Goal: Information Seeking & Learning: Learn about a topic

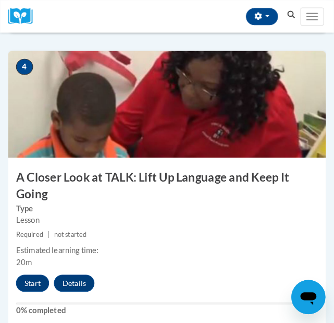
scroll to position [1030, 0]
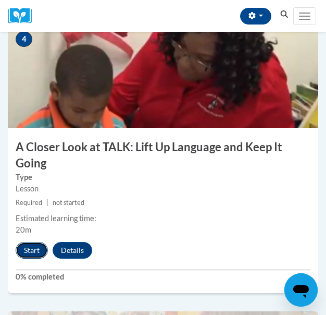
click at [41, 247] on button "Start" at bounding box center [32, 250] width 32 height 17
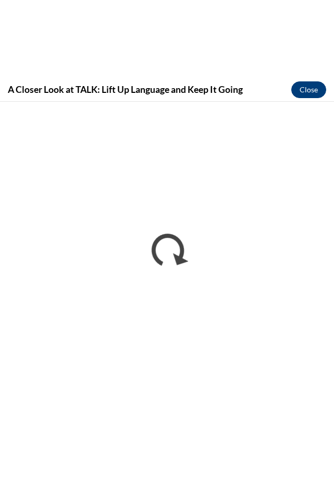
scroll to position [0, 0]
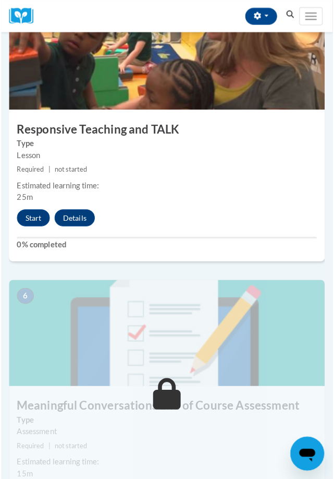
scroll to position [1356, 0]
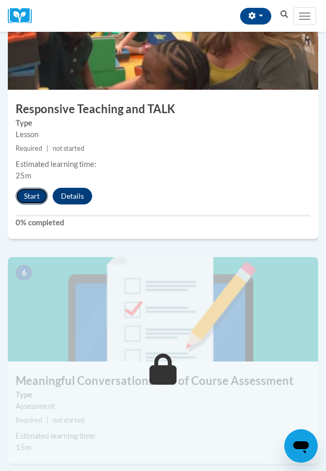
click at [26, 200] on button "Start" at bounding box center [32, 196] width 32 height 17
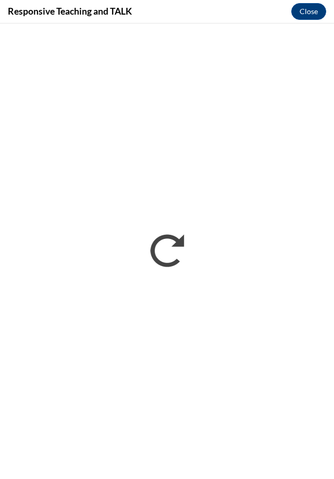
scroll to position [0, 0]
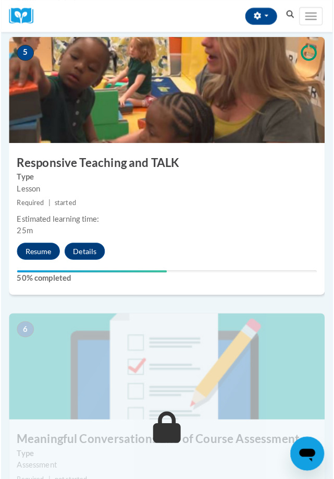
scroll to position [1304, 0]
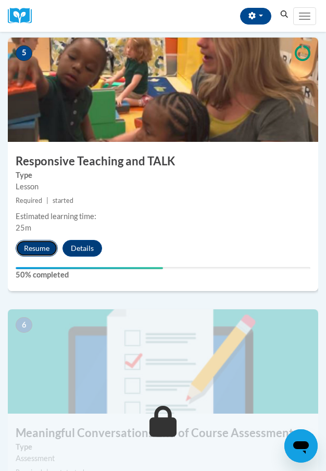
click at [33, 246] on button "Resume" at bounding box center [37, 248] width 42 height 17
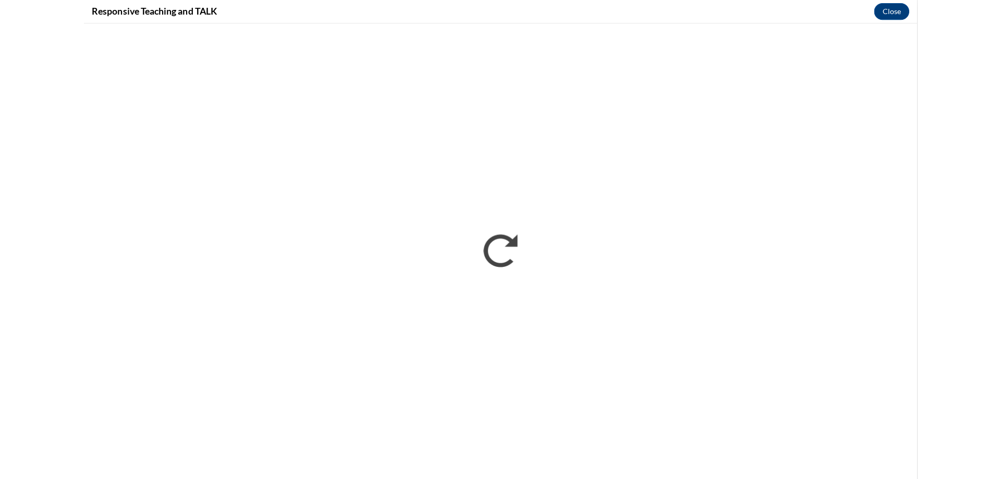
scroll to position [617, 0]
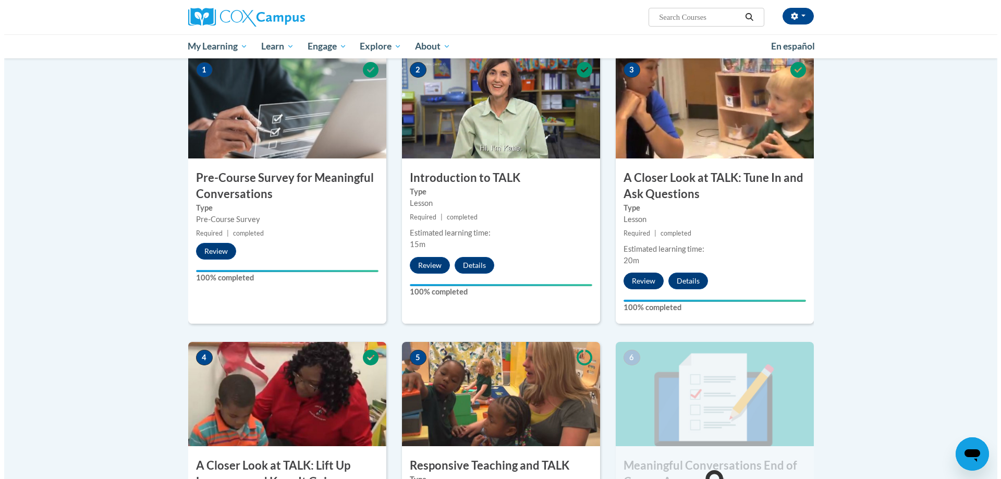
scroll to position [521, 0]
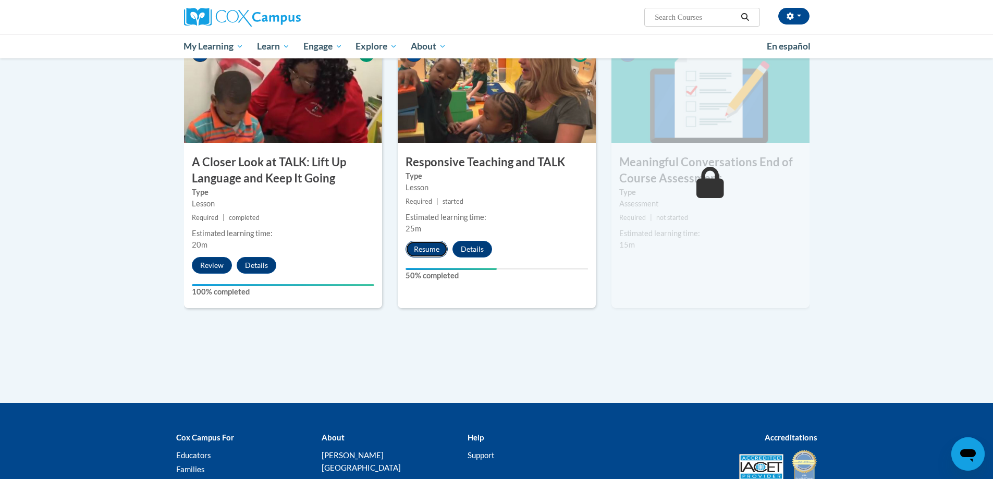
click at [439, 252] on button "Resume" at bounding box center [427, 249] width 42 height 17
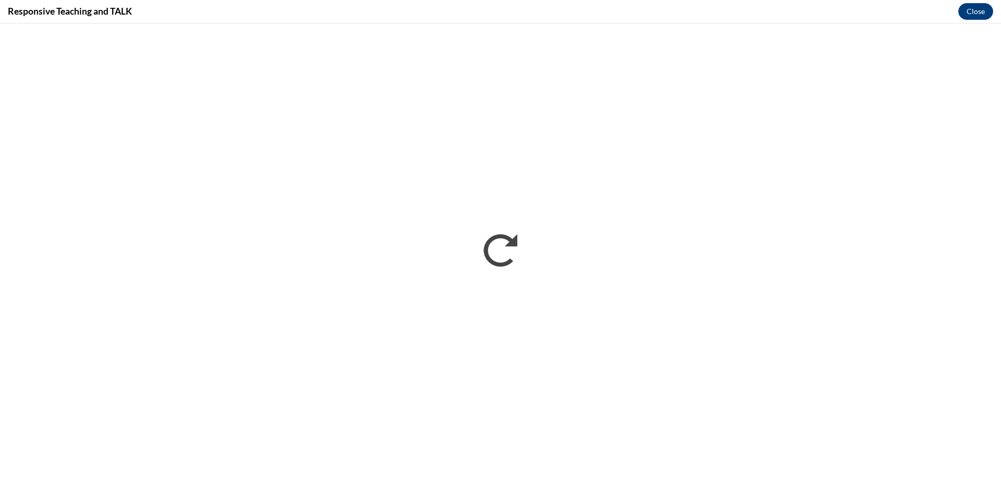
scroll to position [0, 0]
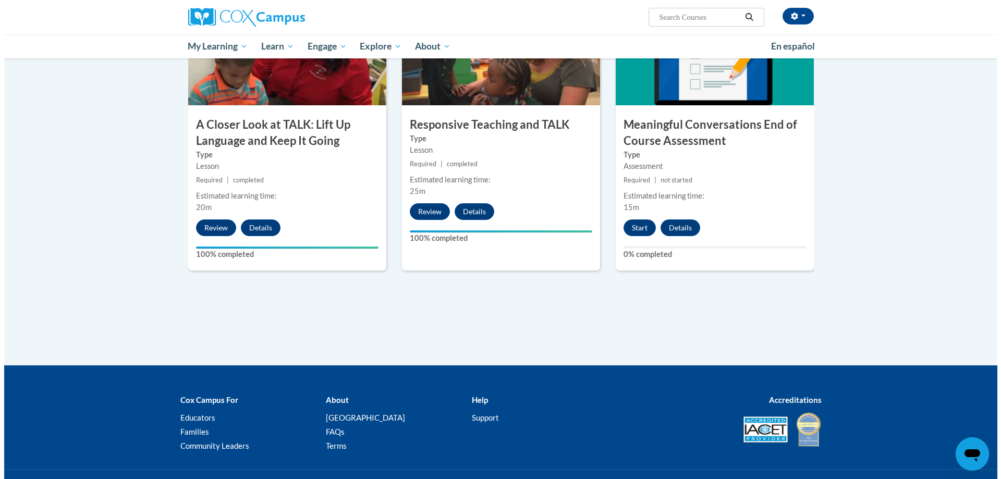
scroll to position [617, 0]
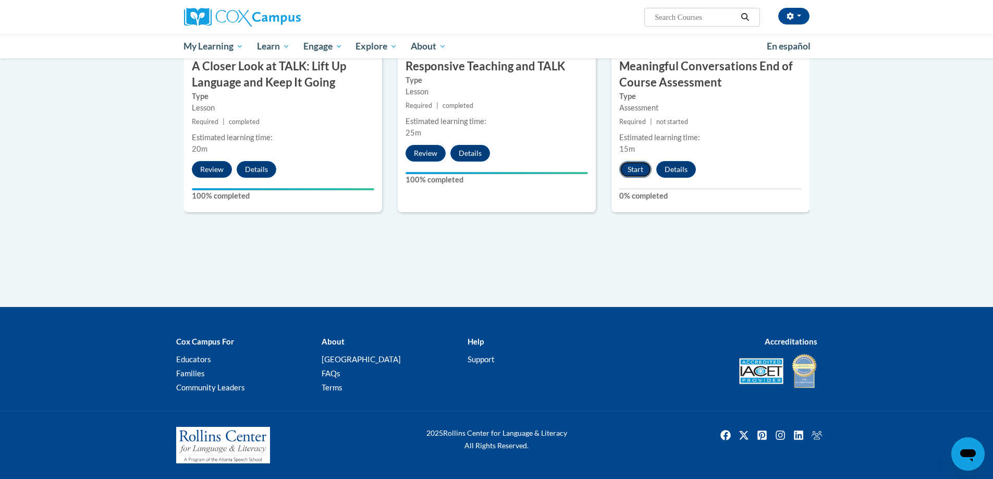
click at [627, 167] on button "Start" at bounding box center [635, 169] width 32 height 17
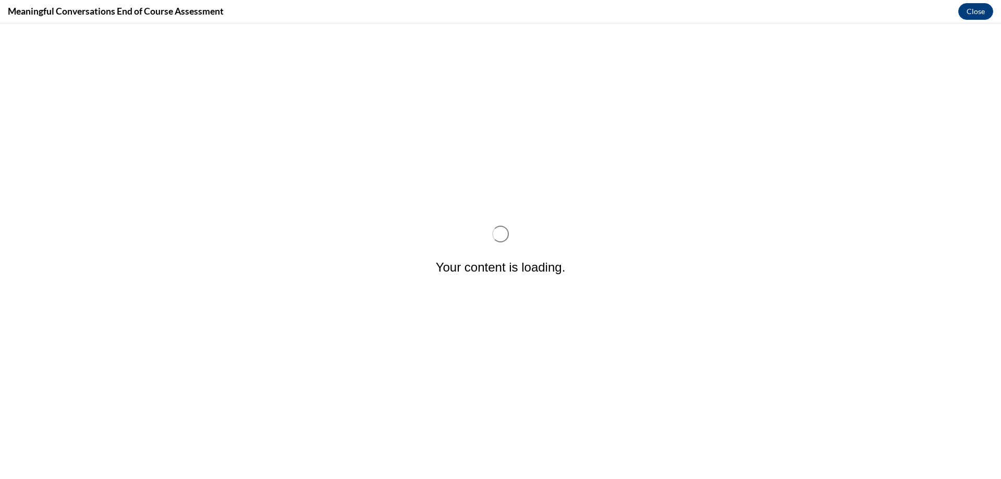
scroll to position [0, 0]
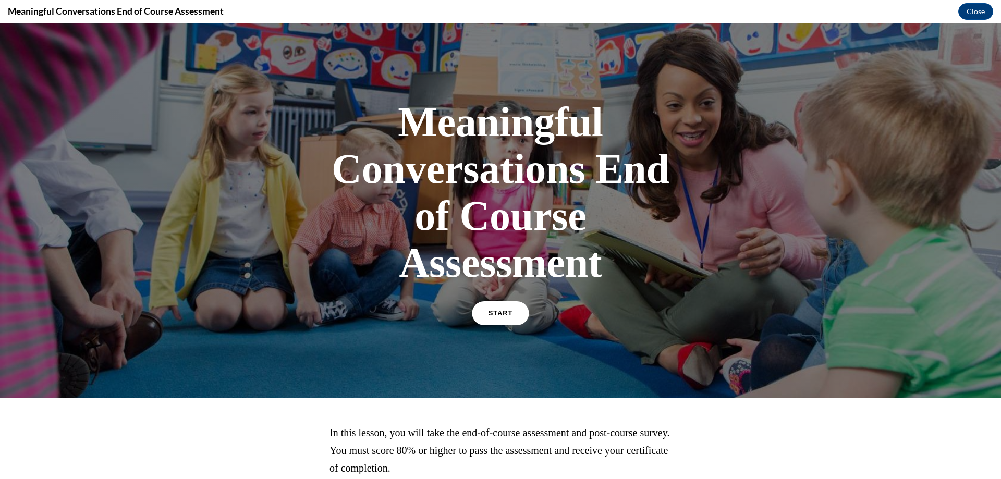
click at [496, 306] on link "START" at bounding box center [500, 313] width 57 height 24
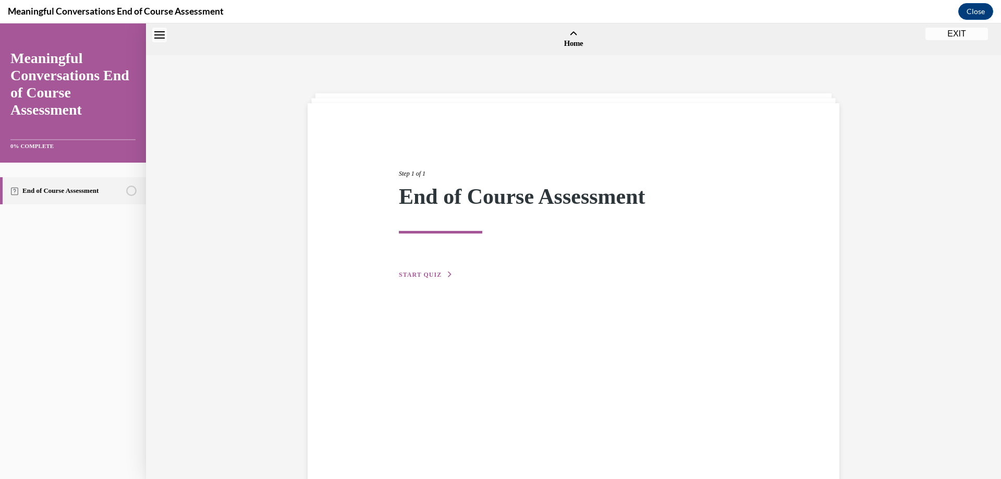
scroll to position [32, 0]
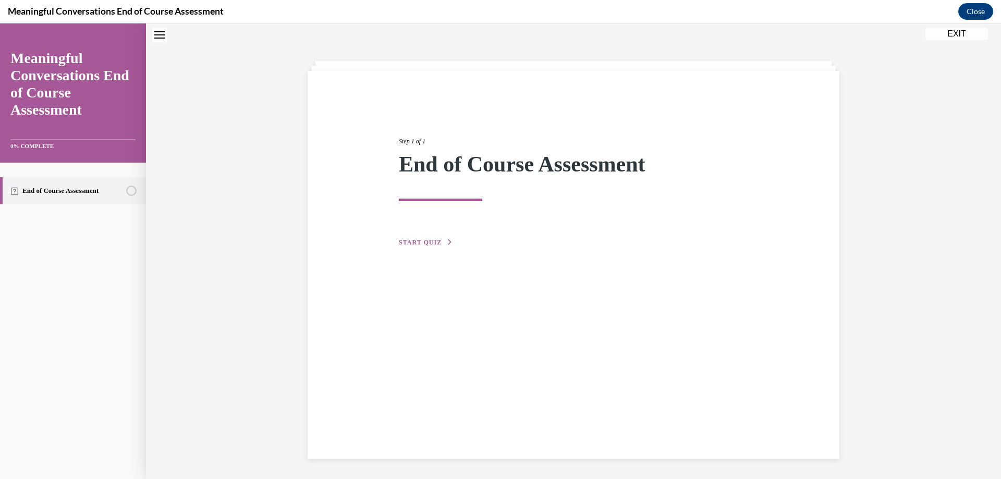
click at [411, 239] on span "START QUIZ" at bounding box center [420, 242] width 43 height 7
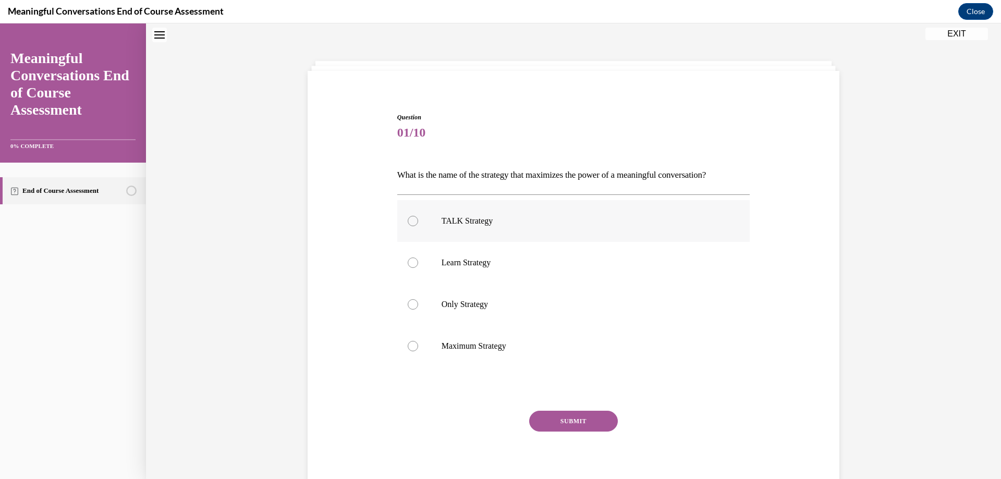
click at [411, 224] on div at bounding box center [413, 221] width 10 height 10
click at [411, 224] on input "TALK Strategy" at bounding box center [413, 221] width 10 height 10
radio input "true"
click at [561, 433] on div "SUBMIT" at bounding box center [573, 437] width 353 height 52
click at [569, 421] on button "SUBMIT" at bounding box center [573, 421] width 89 height 21
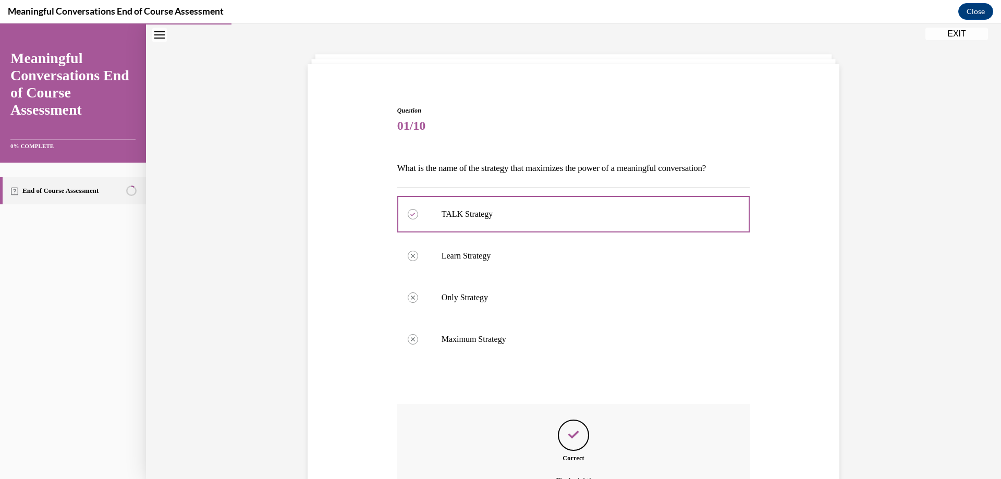
scroll to position [155, 0]
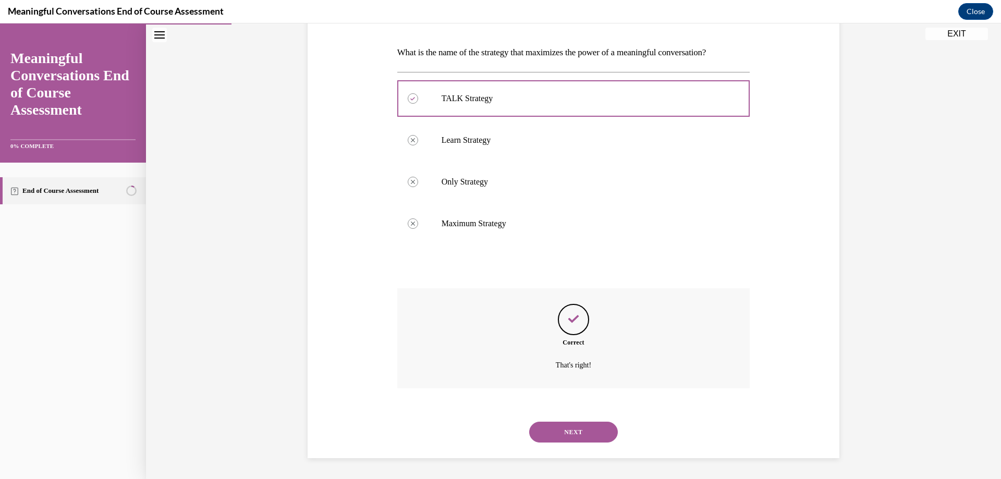
click at [582, 425] on button "NEXT" at bounding box center [573, 432] width 89 height 21
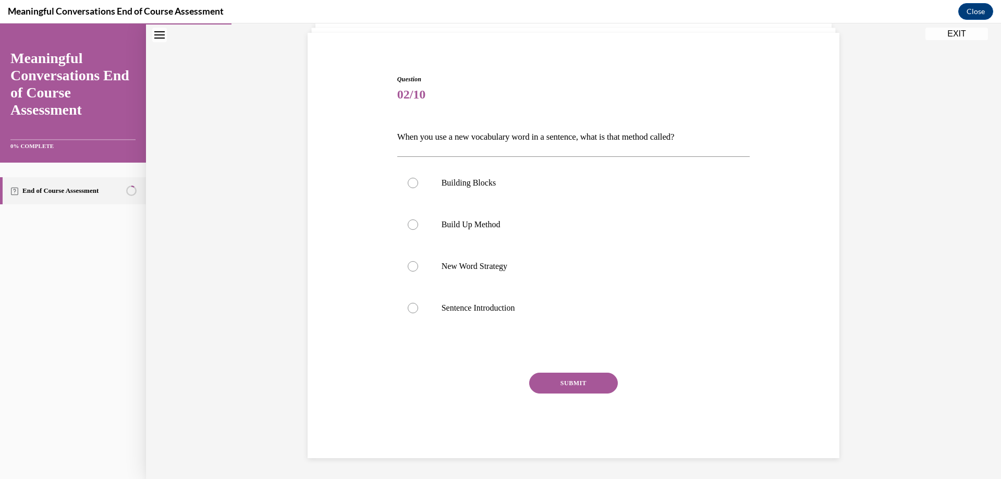
scroll to position [70, 0]
click at [408, 266] on div at bounding box center [413, 266] width 10 height 10
click at [408, 266] on input "New Word Strategy" at bounding box center [413, 266] width 10 height 10
radio input "true"
click at [543, 373] on button "SUBMIT" at bounding box center [573, 383] width 89 height 21
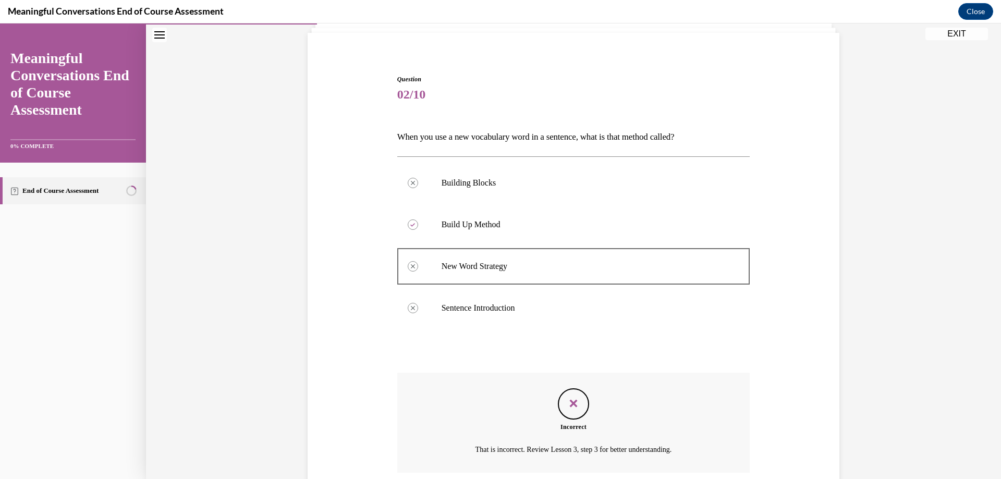
scroll to position [155, 0]
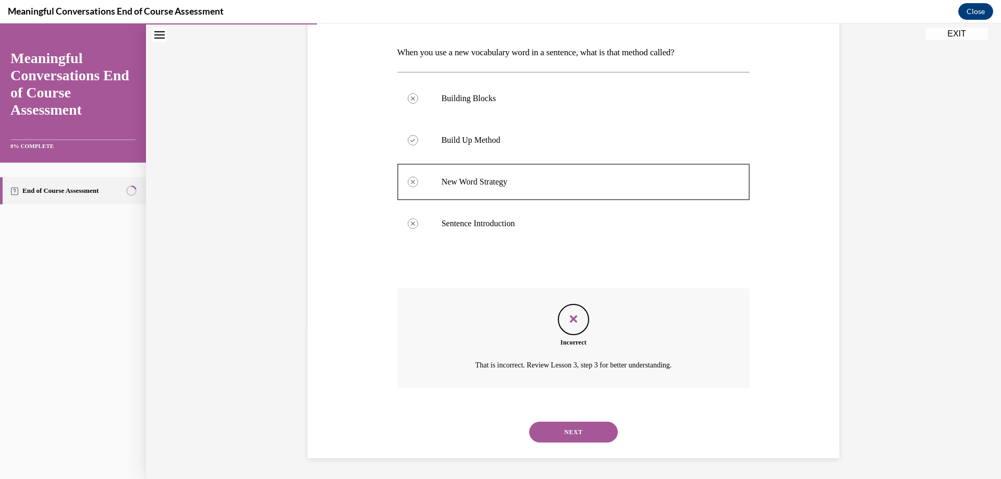
click at [548, 428] on button "NEXT" at bounding box center [573, 432] width 89 height 21
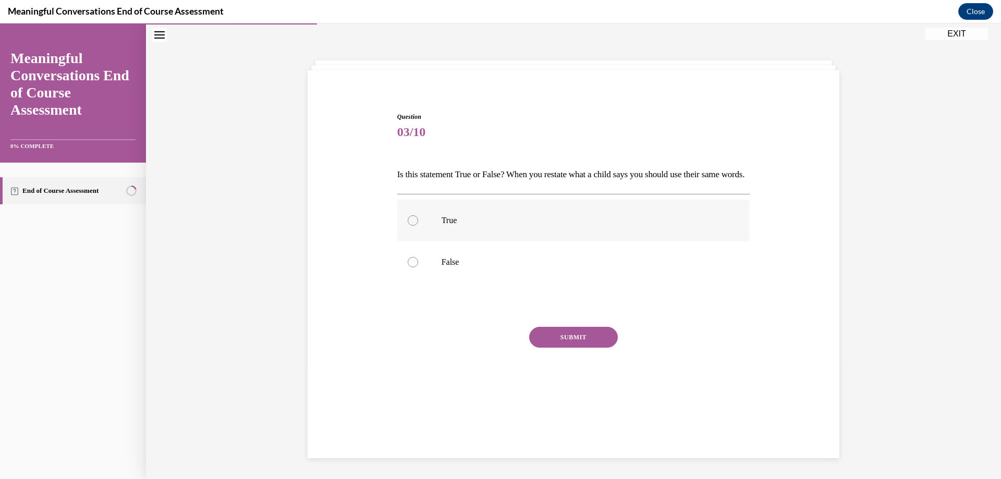
click at [413, 241] on label "True" at bounding box center [573, 221] width 353 height 42
click at [413, 226] on input "True" at bounding box center [413, 220] width 10 height 10
radio input "true"
click at [585, 348] on button "SUBMIT" at bounding box center [573, 337] width 89 height 21
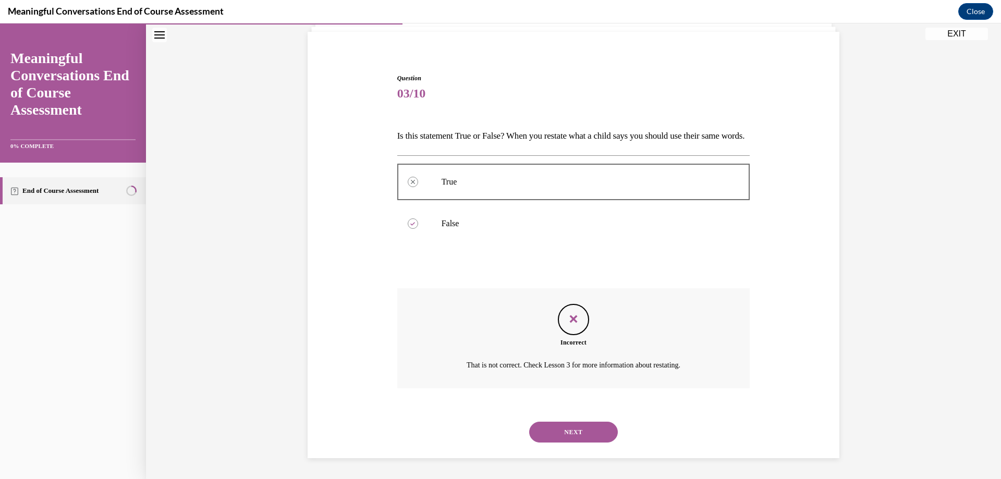
scroll to position [89, 0]
click at [560, 433] on button "NEXT" at bounding box center [573, 432] width 89 height 21
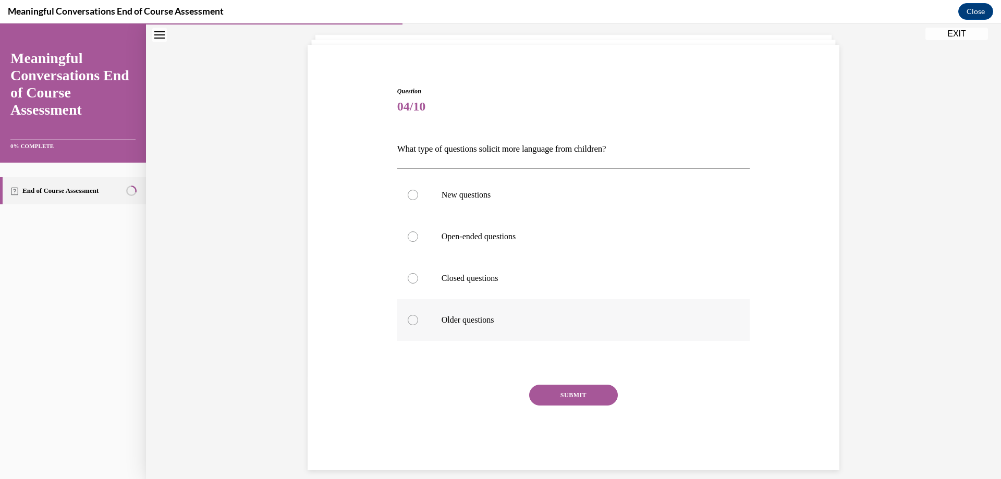
scroll to position [70, 0]
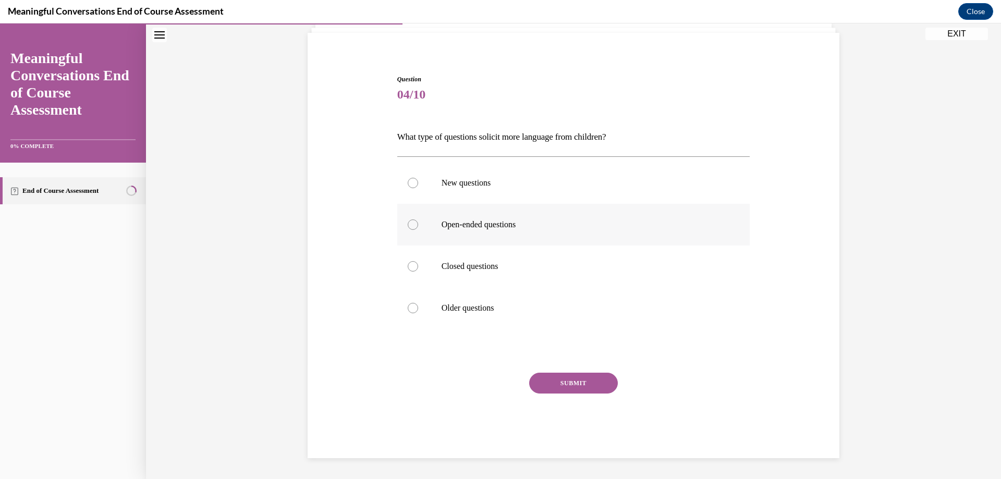
click at [411, 224] on div at bounding box center [413, 225] width 10 height 10
click at [411, 224] on input "Open-ended questions" at bounding box center [413, 225] width 10 height 10
radio input "true"
click at [582, 385] on button "SUBMIT" at bounding box center [573, 383] width 89 height 21
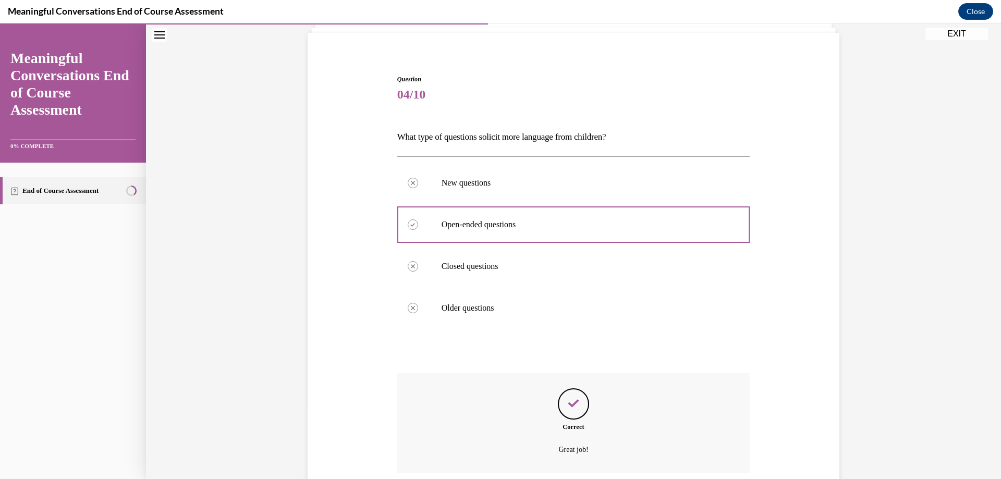
scroll to position [155, 0]
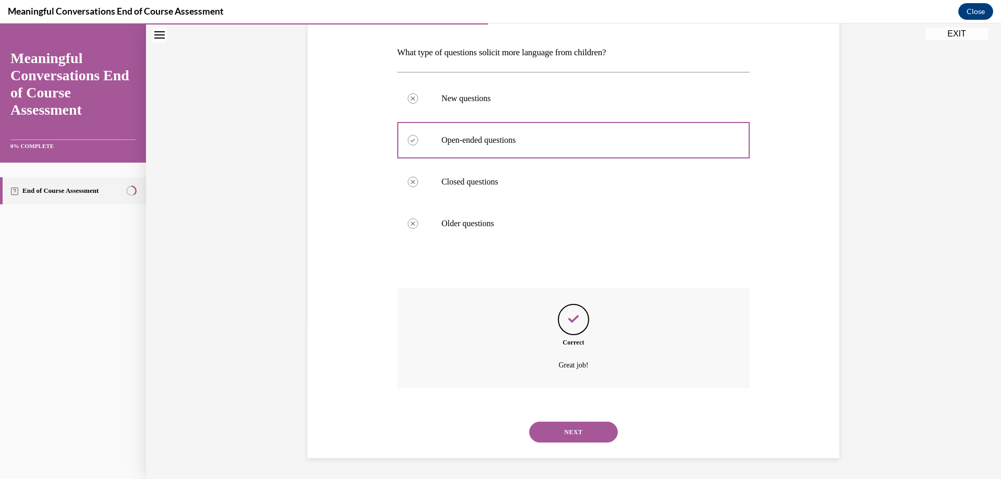
click at [571, 427] on button "NEXT" at bounding box center [573, 432] width 89 height 21
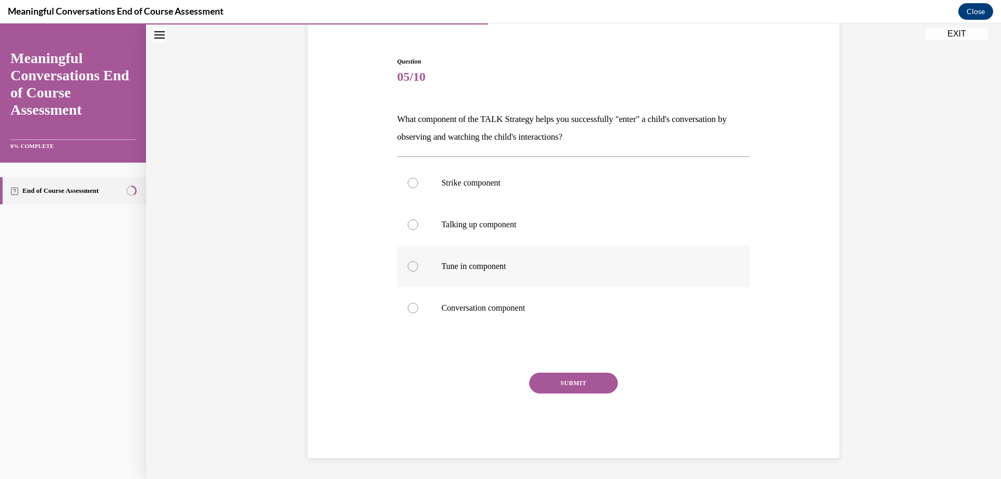
click at [408, 266] on div at bounding box center [413, 266] width 10 height 10
click at [408, 266] on input "Tune in component" at bounding box center [413, 266] width 10 height 10
radio input "true"
click at [545, 378] on button "SUBMIT" at bounding box center [573, 383] width 89 height 21
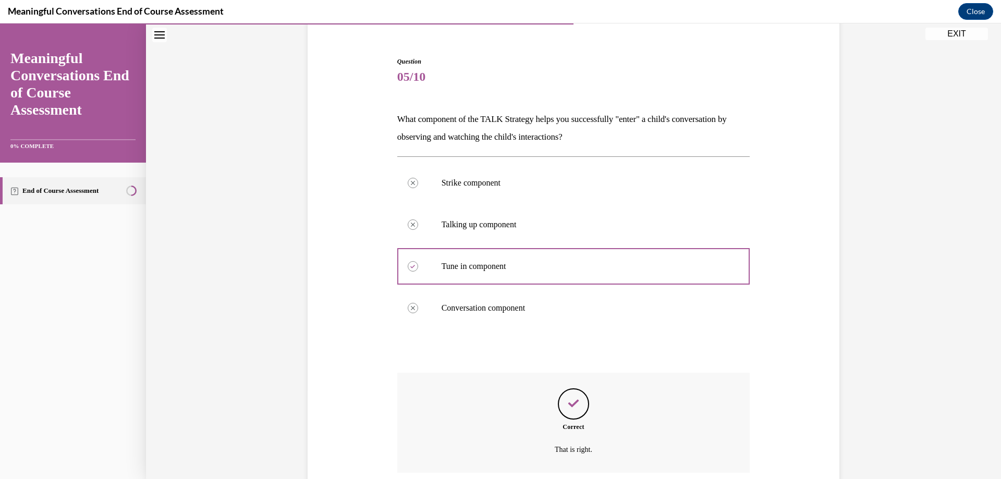
scroll to position [173, 0]
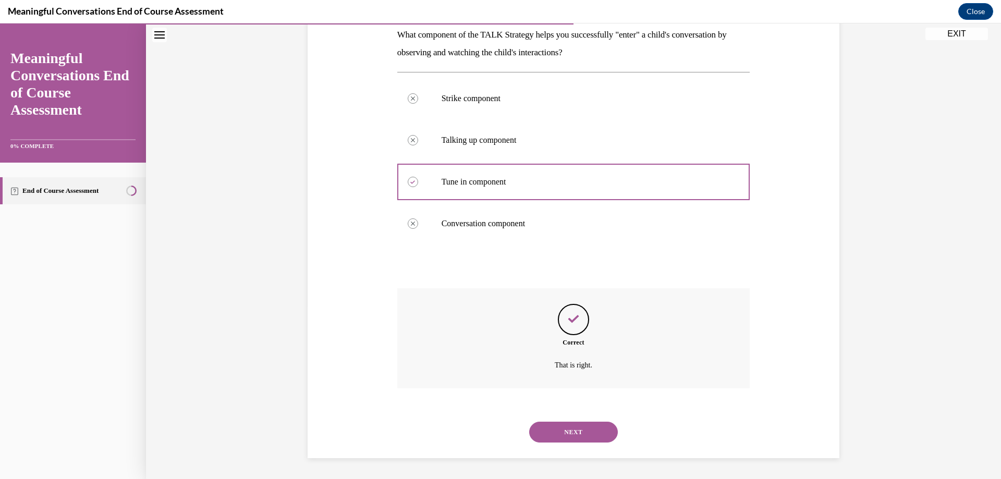
click at [580, 430] on button "NEXT" at bounding box center [573, 432] width 89 height 21
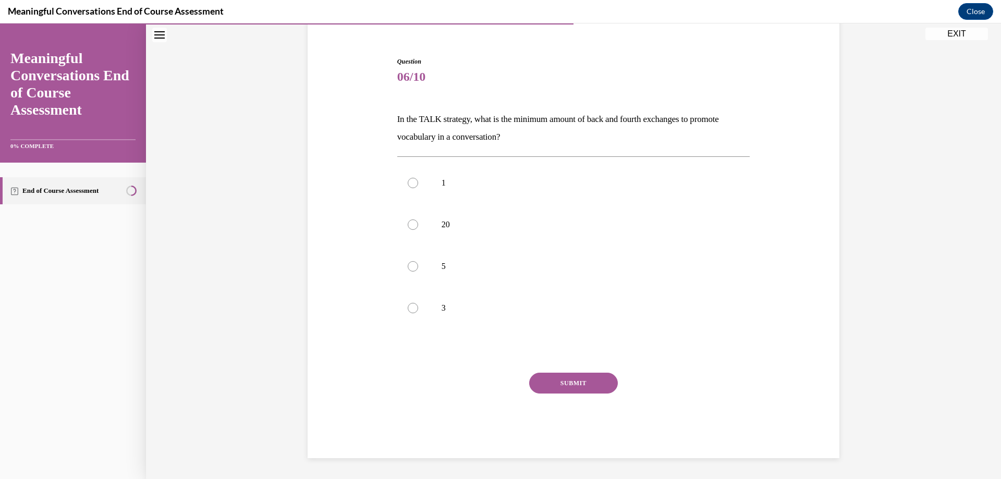
drag, startPoint x: 403, startPoint y: 307, endPoint x: 451, endPoint y: 339, distance: 57.8
click at [403, 307] on label "3" at bounding box center [573, 308] width 353 height 42
click at [408, 307] on input "3" at bounding box center [413, 308] width 10 height 10
radio input "true"
click at [545, 379] on button "SUBMIT" at bounding box center [573, 383] width 89 height 21
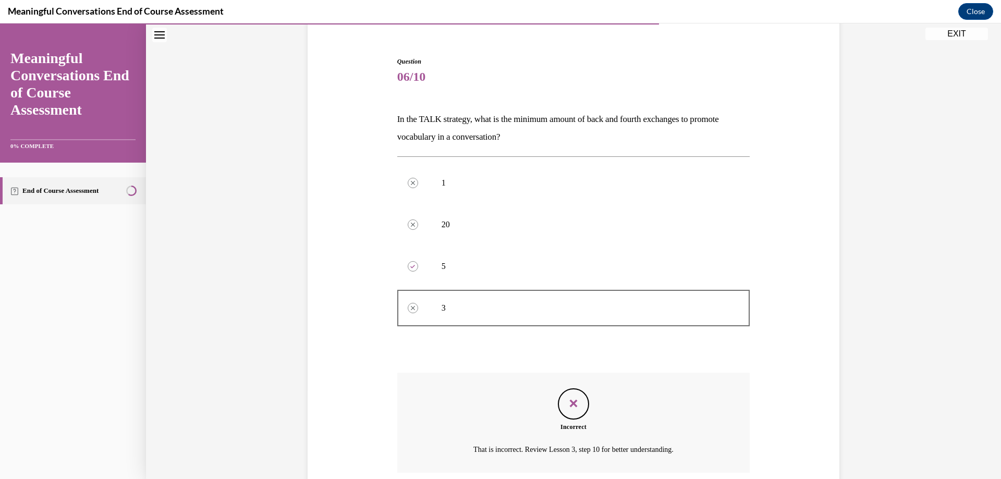
scroll to position [173, 0]
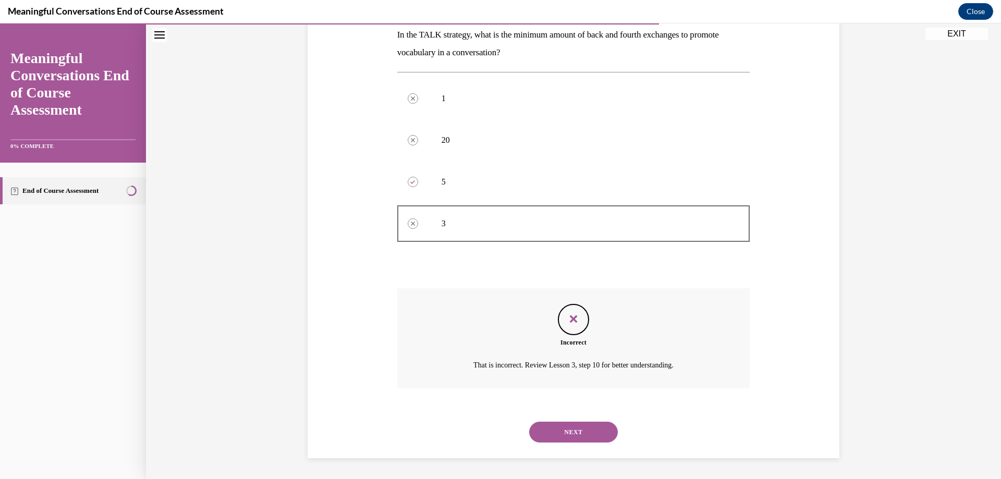
click at [602, 435] on button "NEXT" at bounding box center [573, 432] width 89 height 21
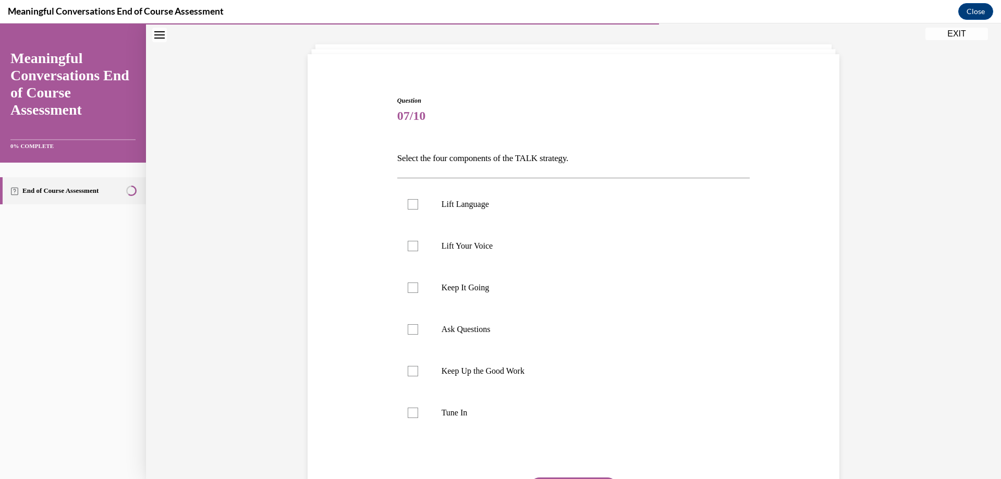
scroll to position [154, 0]
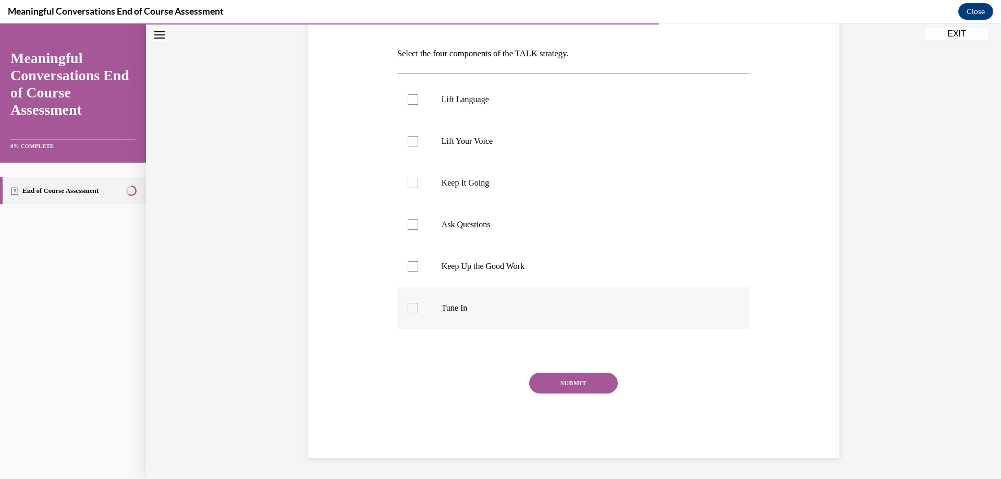
click at [413, 308] on div at bounding box center [413, 308] width 10 height 10
click at [413, 308] on input "Tune In" at bounding box center [413, 308] width 10 height 10
checkbox input "true"
click at [413, 96] on div at bounding box center [413, 99] width 10 height 10
click at [413, 96] on input "Lift Language" at bounding box center [413, 99] width 10 height 10
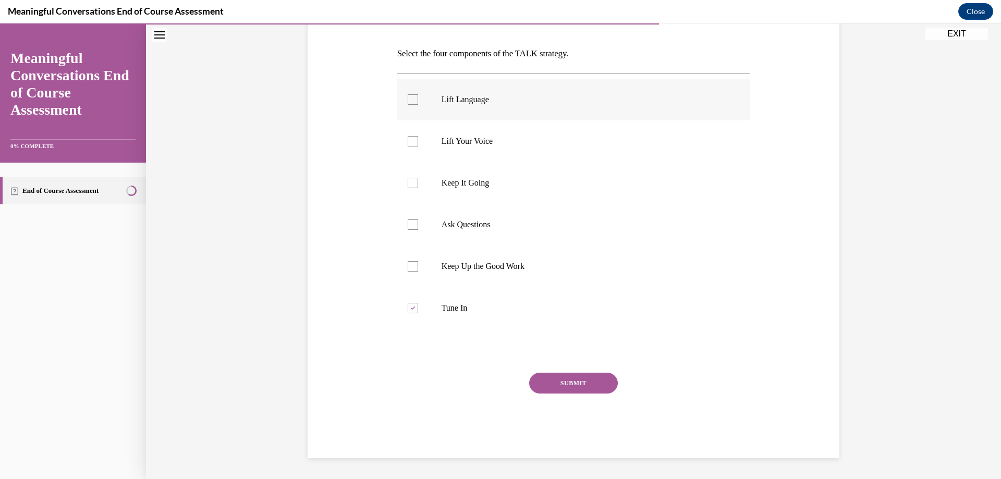
checkbox input "true"
click at [408, 183] on div at bounding box center [413, 183] width 10 height 10
click at [408, 183] on input "Keep It Going" at bounding box center [413, 183] width 10 height 10
checkbox input "true"
drag, startPoint x: 405, startPoint y: 229, endPoint x: 524, endPoint y: 348, distance: 168.1
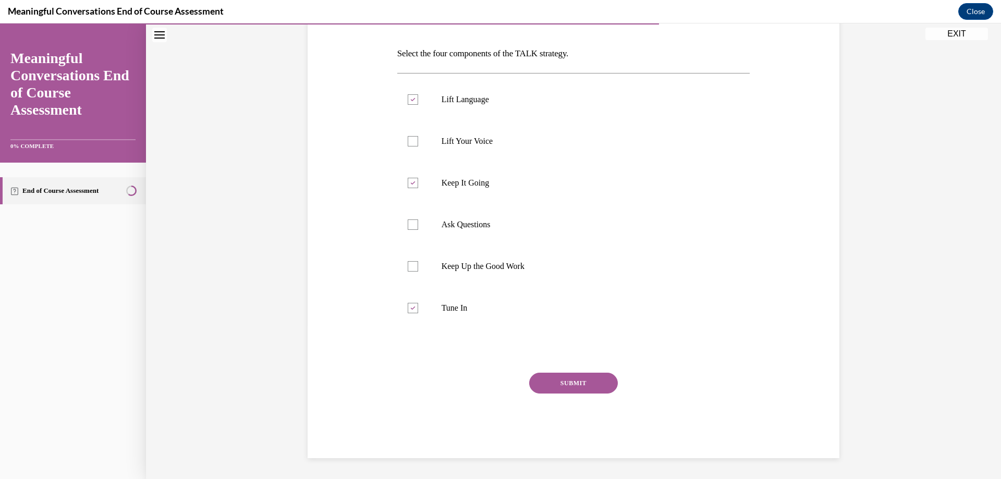
click at [408, 229] on div at bounding box center [413, 225] width 10 height 10
click at [408, 229] on input "Ask Questions" at bounding box center [413, 225] width 10 height 10
checkbox input "true"
click at [574, 380] on button "SUBMIT" at bounding box center [573, 383] width 89 height 21
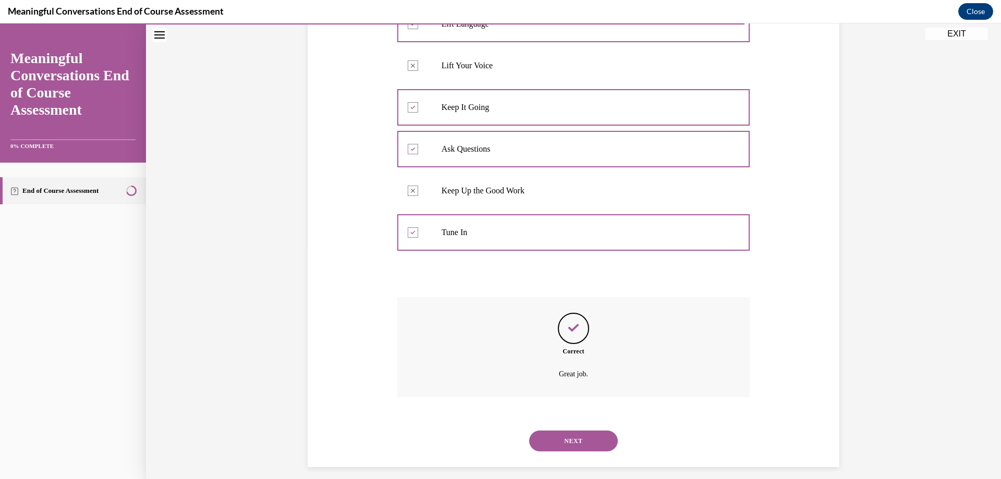
scroll to position [238, 0]
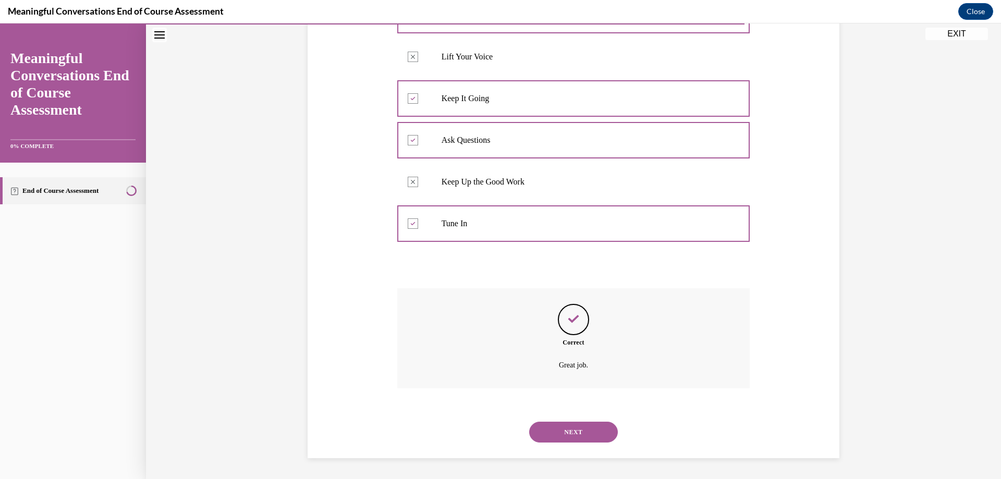
click at [574, 431] on button "NEXT" at bounding box center [573, 432] width 89 height 21
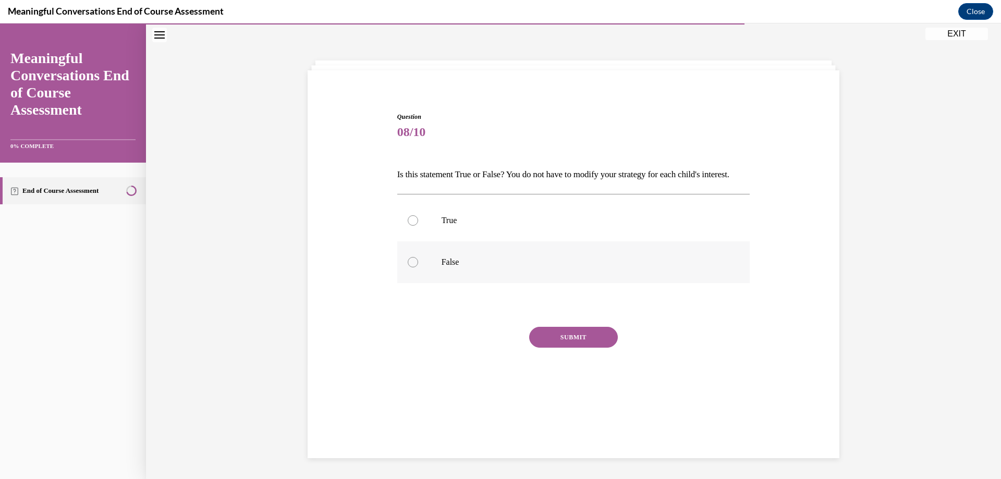
click at [410, 267] on div at bounding box center [413, 262] width 10 height 10
click at [410, 267] on input "False" at bounding box center [413, 262] width 10 height 10
radio input "true"
click at [587, 348] on button "SUBMIT" at bounding box center [573, 337] width 89 height 21
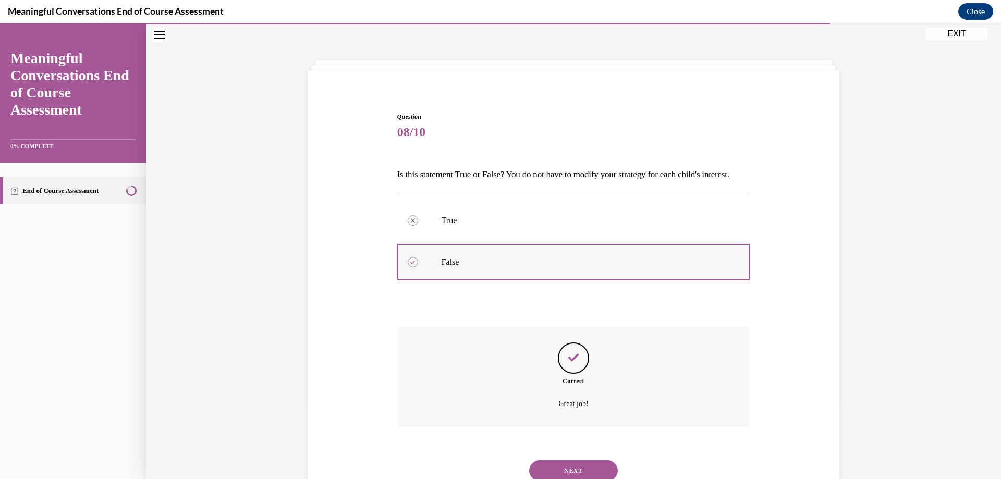
scroll to position [89, 0]
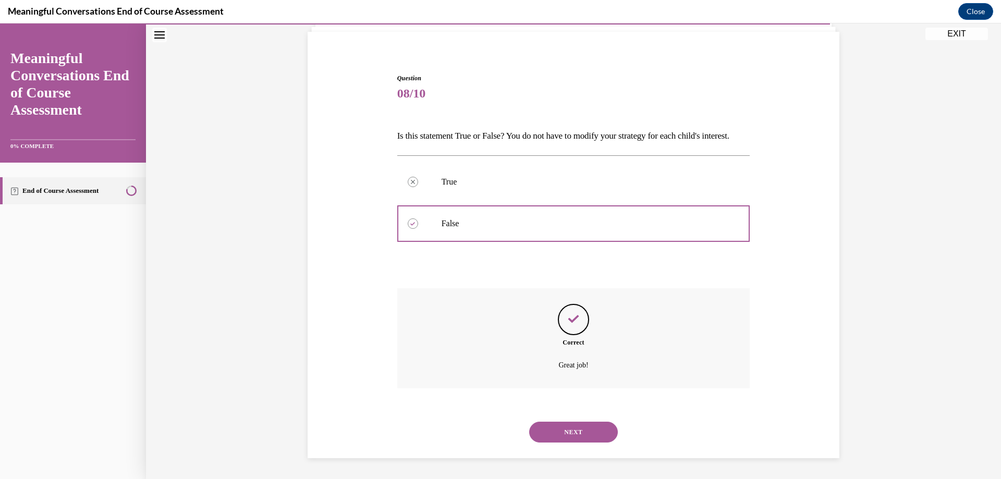
click at [573, 435] on button "NEXT" at bounding box center [573, 432] width 89 height 21
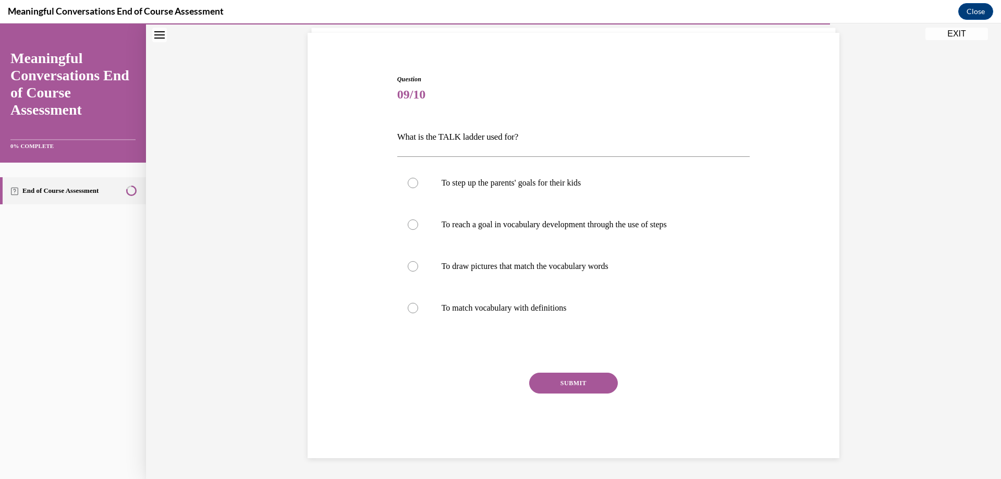
scroll to position [36, 0]
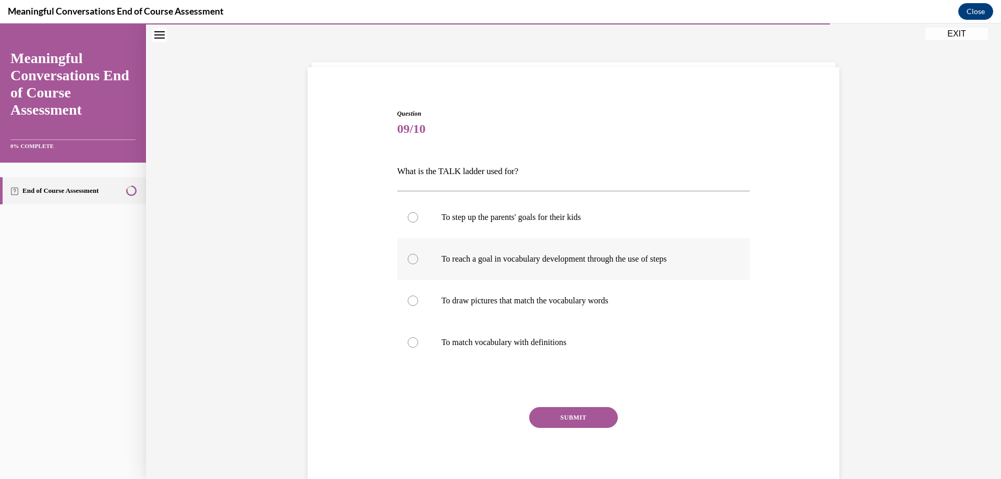
click at [410, 256] on div at bounding box center [413, 259] width 10 height 10
click at [410, 256] on input "To reach a goal in vocabulary development through the use of steps" at bounding box center [413, 259] width 10 height 10
radio input "true"
click at [579, 415] on button "SUBMIT" at bounding box center [573, 417] width 89 height 21
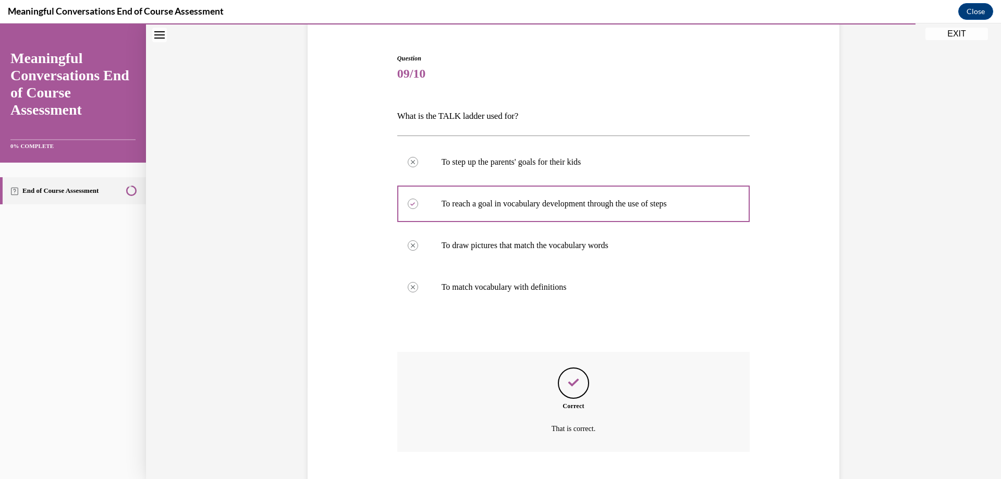
scroll to position [155, 0]
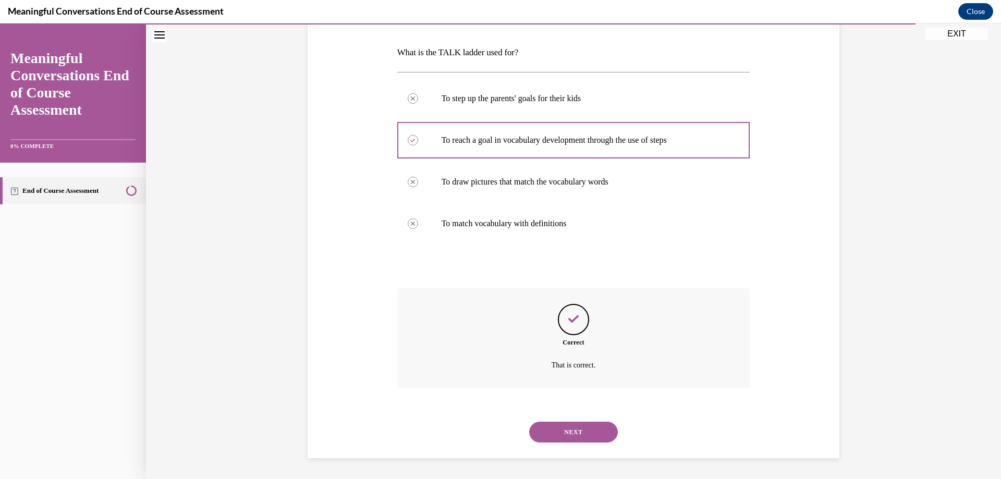
click at [590, 429] on button "NEXT" at bounding box center [573, 432] width 89 height 21
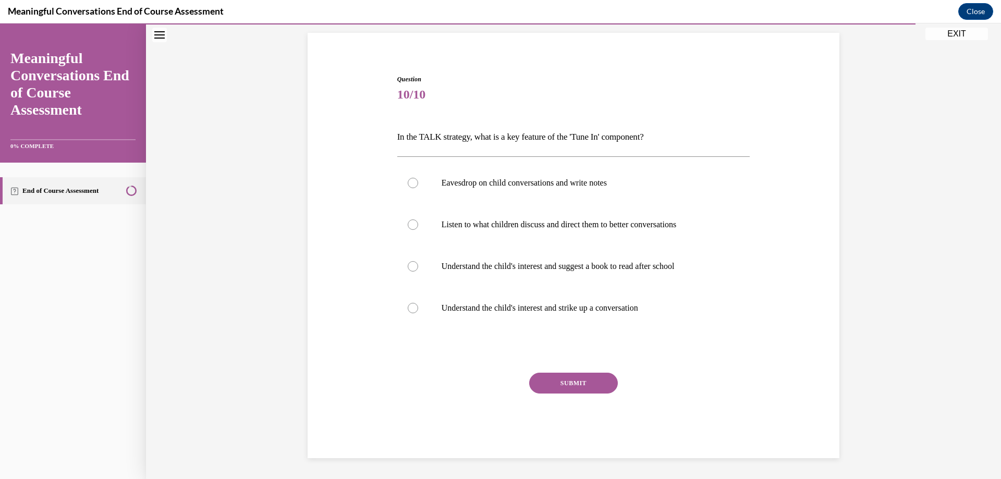
scroll to position [70, 0]
click at [408, 181] on div at bounding box center [413, 183] width 10 height 10
click at [408, 181] on input "Eavesdrop on child conversations and write notes" at bounding box center [413, 183] width 10 height 10
radio input "true"
click at [590, 385] on button "SUBMIT" at bounding box center [573, 383] width 89 height 21
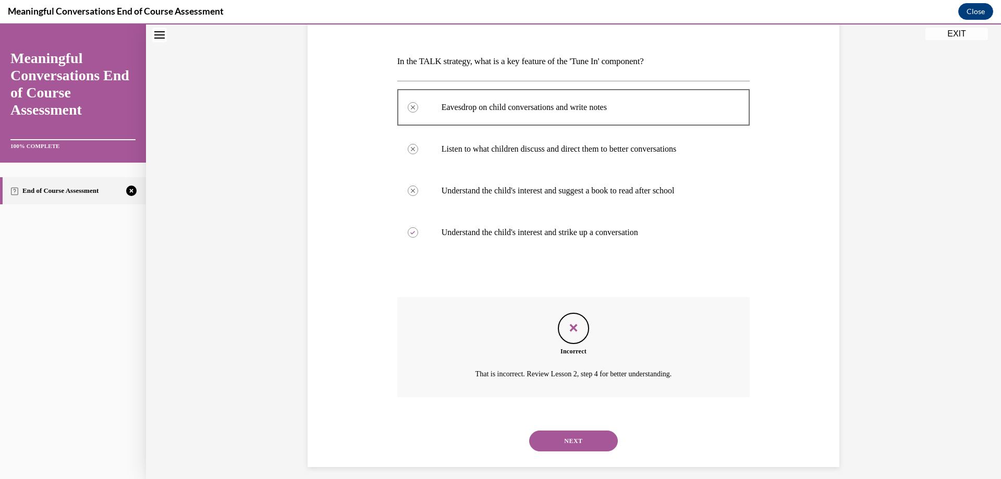
scroll to position [155, 0]
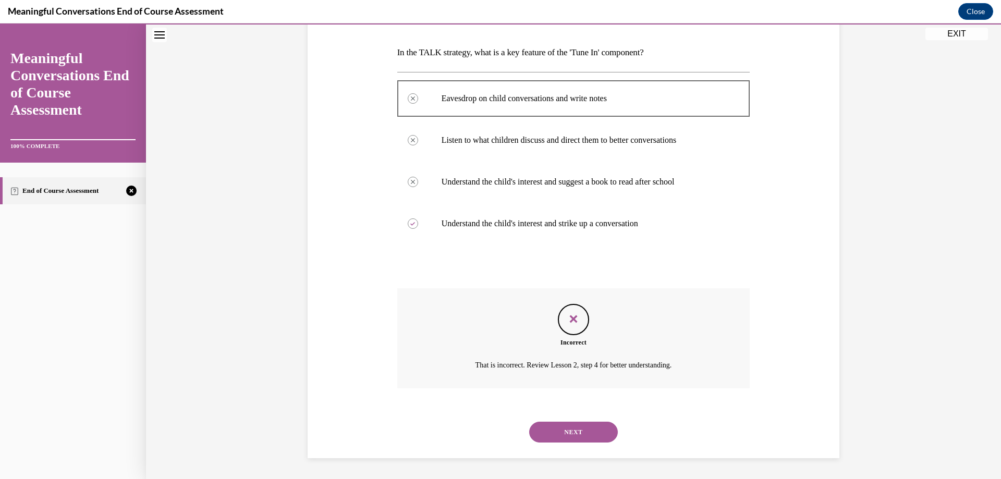
click at [575, 436] on button "NEXT" at bounding box center [573, 432] width 89 height 21
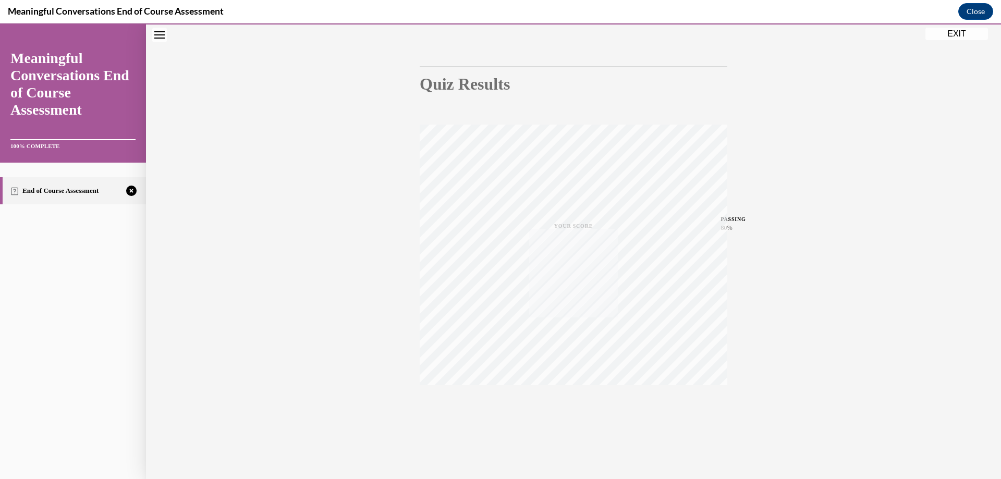
scroll to position [79, 0]
click at [566, 415] on icon "button" at bounding box center [573, 415] width 37 height 11
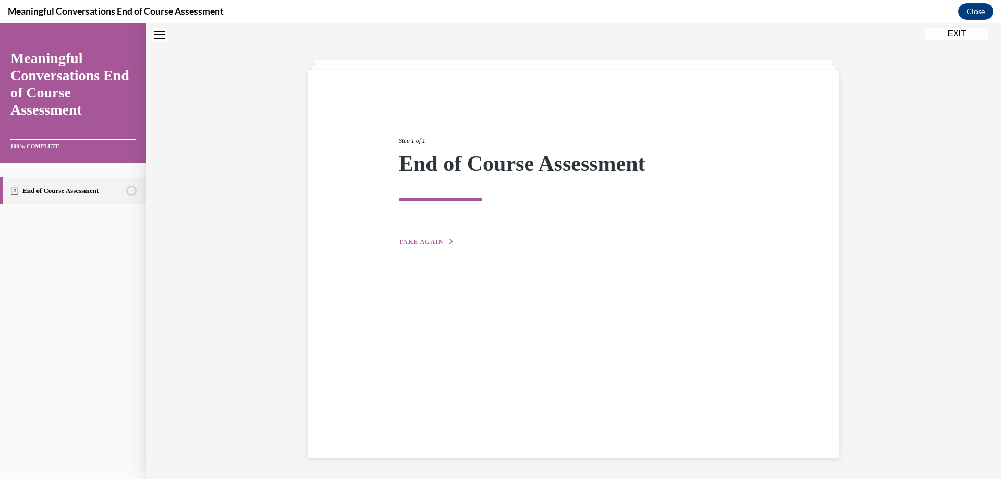
click at [448, 244] on icon "button" at bounding box center [451, 242] width 6 height 6
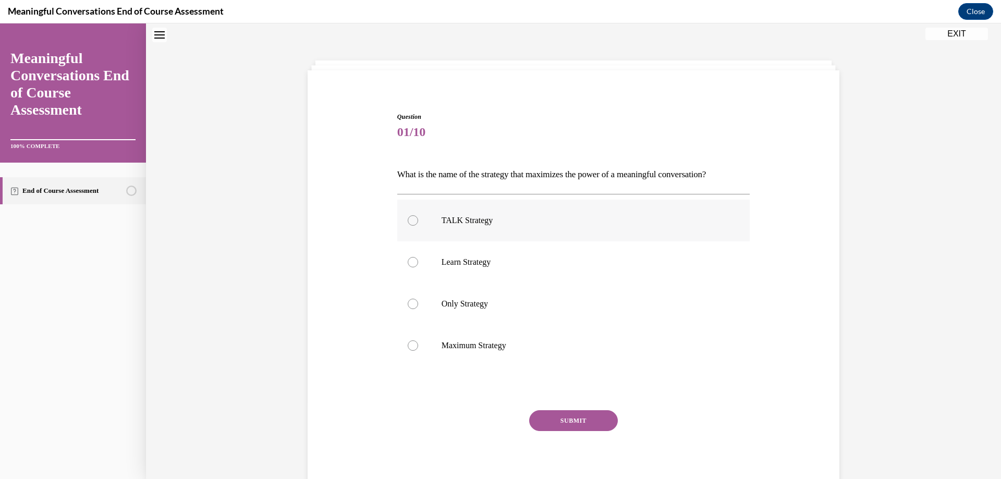
drag, startPoint x: 406, startPoint y: 219, endPoint x: 406, endPoint y: 224, distance: 5.2
click at [408, 220] on div at bounding box center [413, 220] width 10 height 10
click at [408, 220] on input "TALK Strategy" at bounding box center [413, 220] width 10 height 10
radio input "true"
click at [573, 425] on button "SUBMIT" at bounding box center [573, 420] width 89 height 21
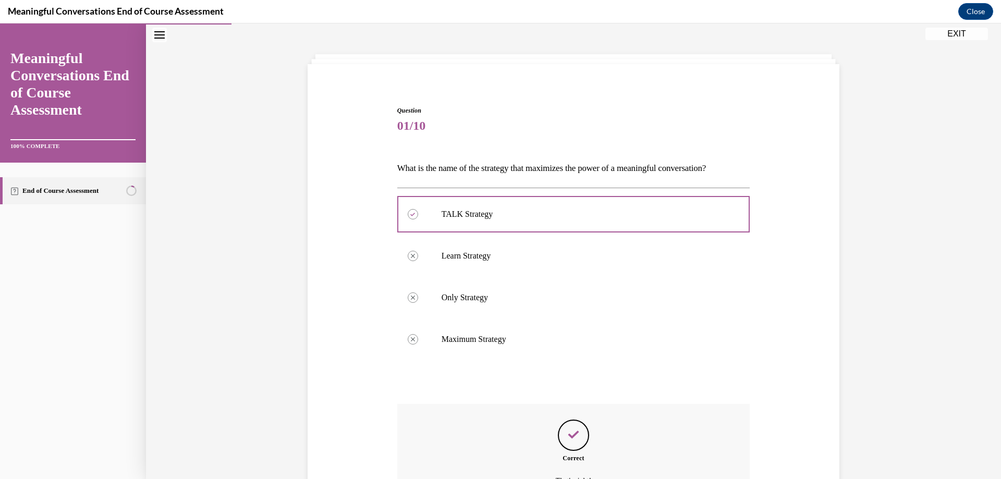
scroll to position [155, 0]
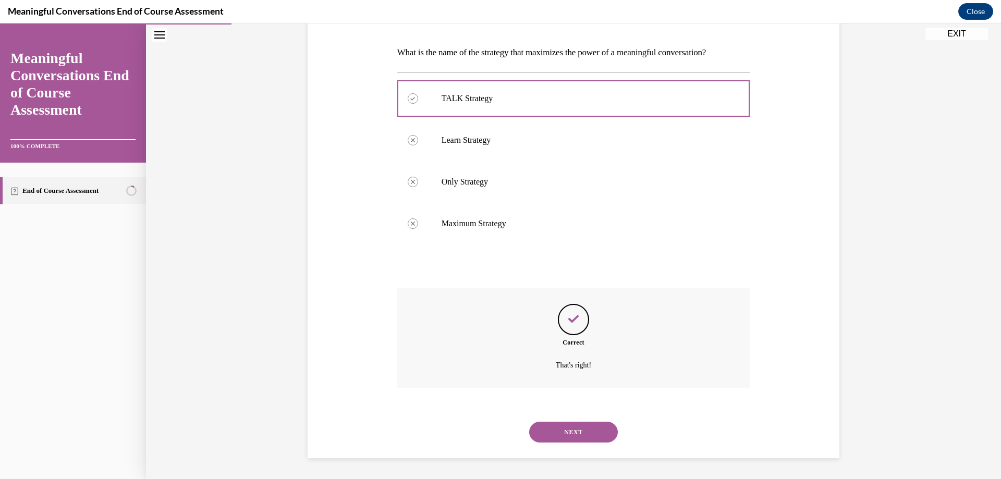
click at [569, 435] on button "NEXT" at bounding box center [573, 432] width 89 height 21
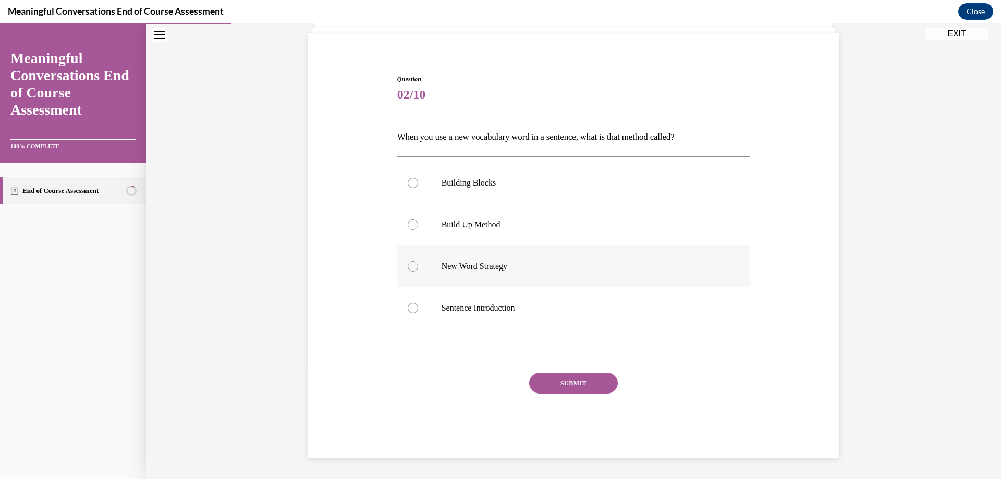
click at [408, 268] on div at bounding box center [413, 266] width 10 height 10
click at [408, 268] on input "New Word Strategy" at bounding box center [413, 266] width 10 height 10
radio input "true"
click at [408, 224] on div at bounding box center [413, 225] width 10 height 10
click at [408, 224] on input "Build Up Method" at bounding box center [413, 225] width 10 height 10
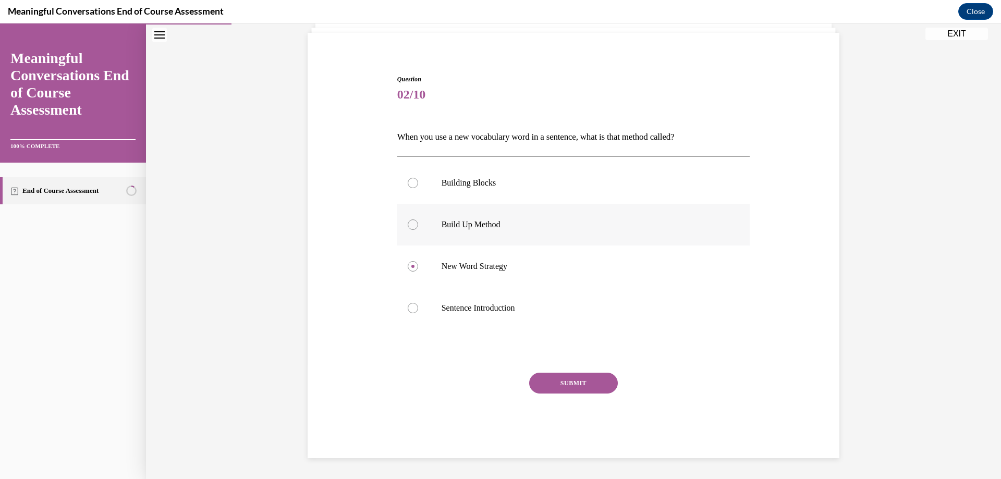
radio input "true"
click at [552, 385] on button "SUBMIT" at bounding box center [573, 383] width 89 height 21
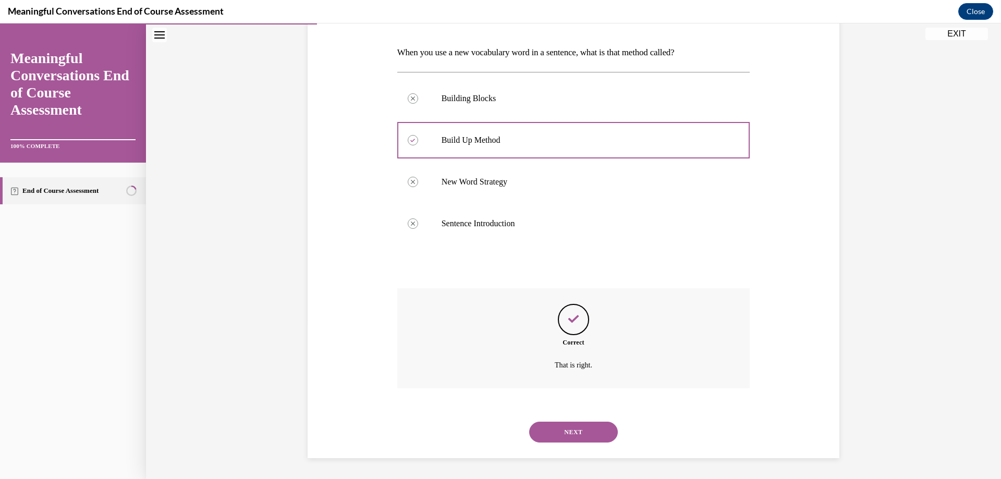
click at [564, 442] on button "NEXT" at bounding box center [573, 432] width 89 height 21
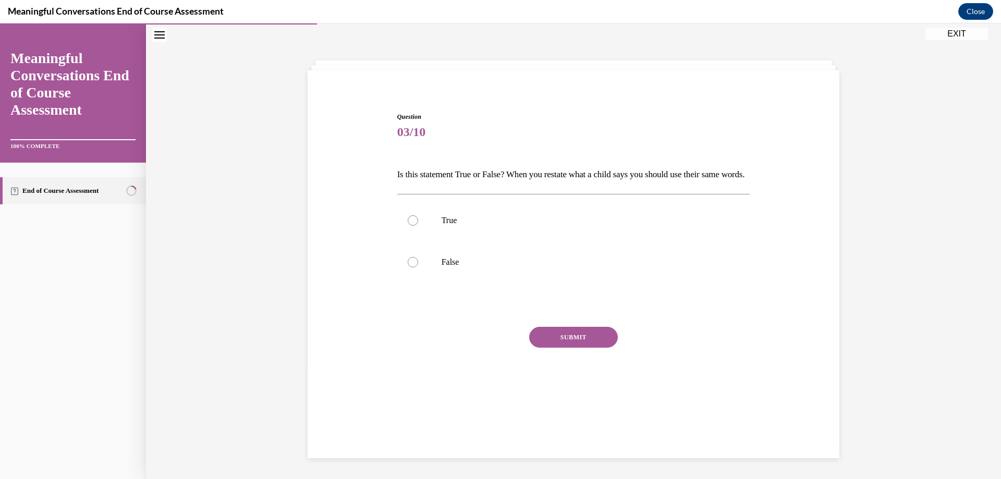
scroll to position [33, 0]
click at [408, 226] on div at bounding box center [413, 220] width 10 height 10
click at [408, 226] on input "True" at bounding box center [413, 220] width 10 height 10
radio input "true"
click at [552, 348] on button "SUBMIT" at bounding box center [573, 337] width 89 height 21
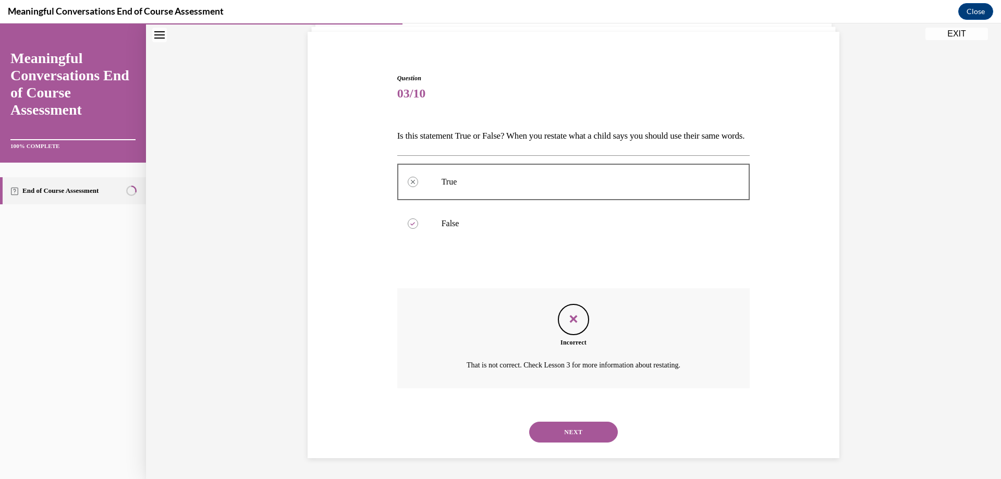
scroll to position [89, 0]
click at [577, 424] on button "NEXT" at bounding box center [573, 432] width 89 height 21
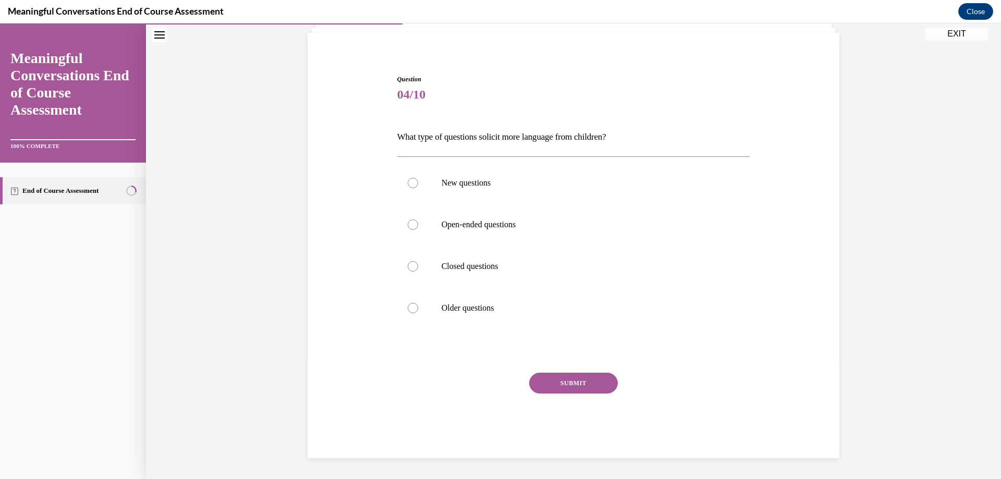
scroll to position [36, 0]
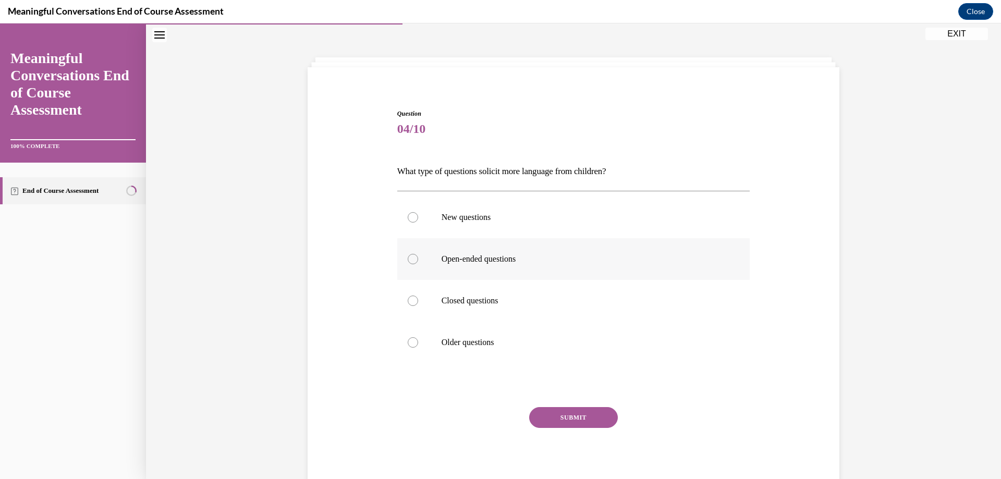
click at [405, 254] on label "Open-ended questions" at bounding box center [573, 259] width 353 height 42
click at [408, 254] on input "Open-ended questions" at bounding box center [413, 259] width 10 height 10
radio input "true"
click at [562, 418] on button "SUBMIT" at bounding box center [573, 417] width 89 height 21
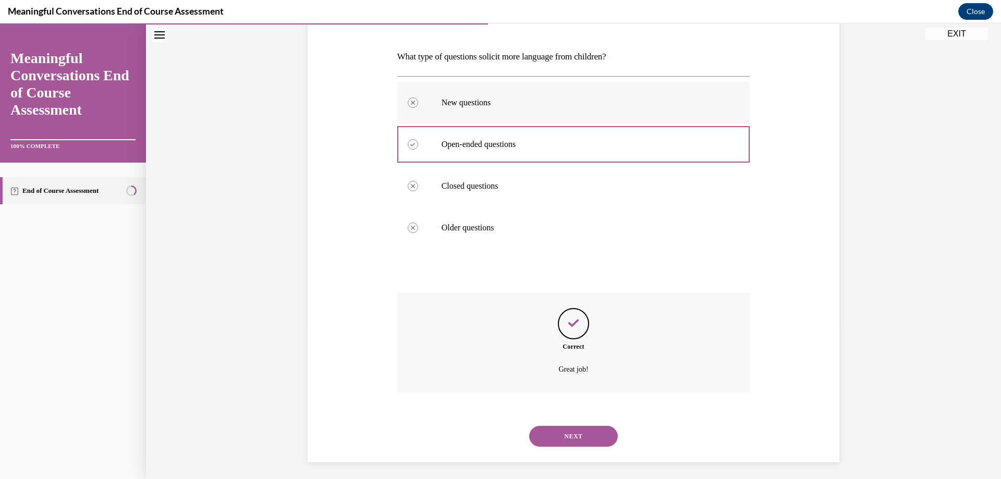
scroll to position [155, 0]
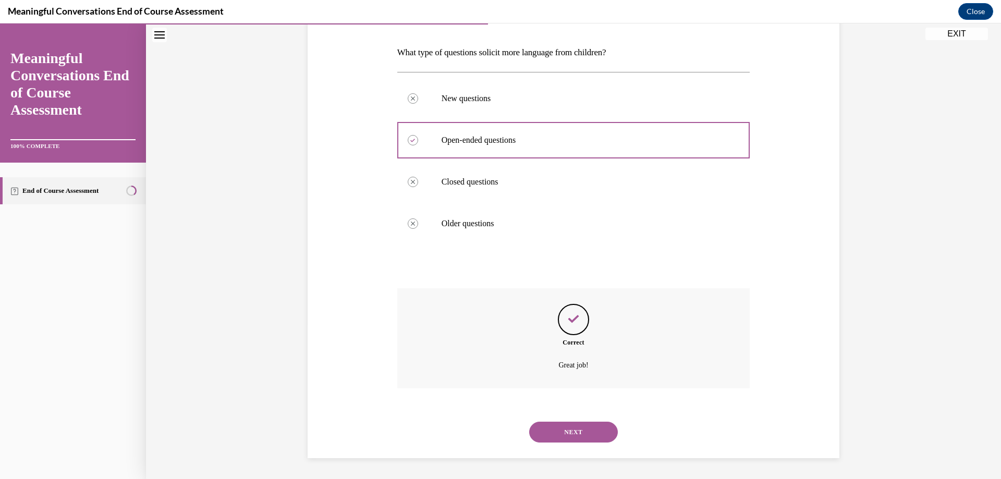
click at [542, 428] on button "NEXT" at bounding box center [573, 432] width 89 height 21
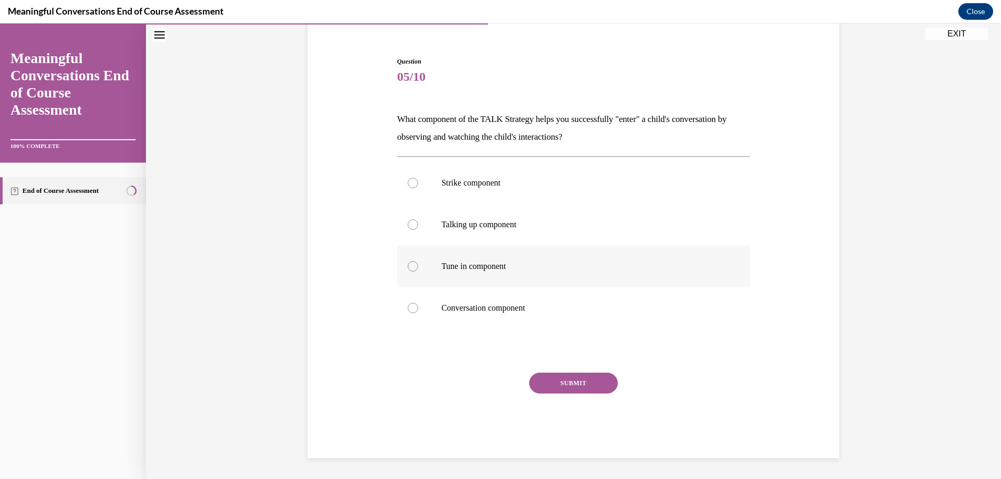
click at [400, 266] on label "Tune in component" at bounding box center [573, 267] width 353 height 42
click at [408, 266] on input "Tune in component" at bounding box center [413, 266] width 10 height 10
radio input "true"
click at [578, 386] on button "SUBMIT" at bounding box center [573, 383] width 89 height 21
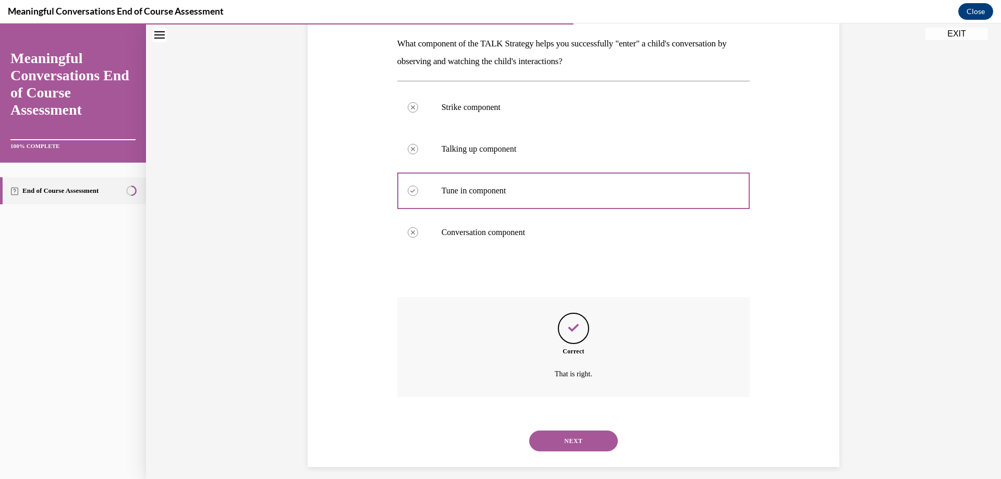
scroll to position [173, 0]
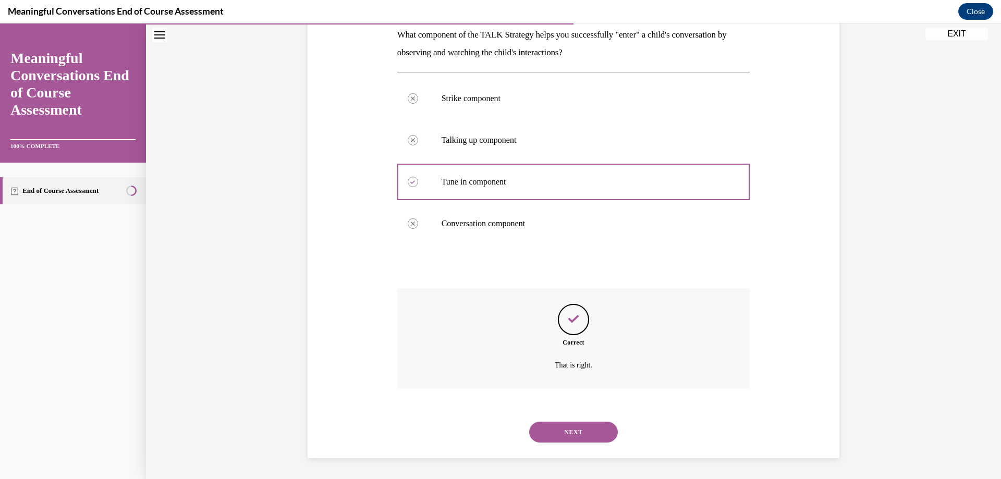
click at [579, 429] on button "NEXT" at bounding box center [573, 432] width 89 height 21
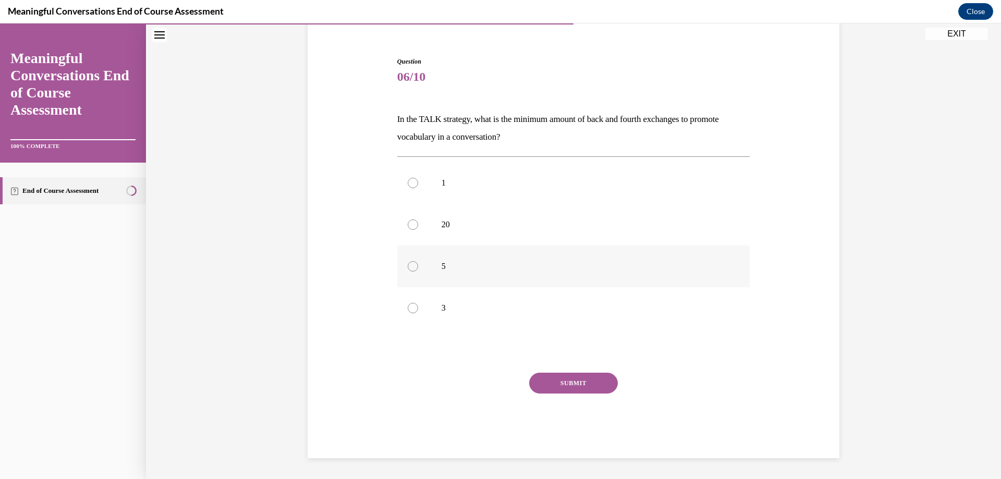
click at [408, 267] on div at bounding box center [413, 266] width 10 height 10
click at [408, 267] on input "5" at bounding box center [413, 266] width 10 height 10
radio input "true"
click at [551, 383] on button "SUBMIT" at bounding box center [573, 383] width 89 height 21
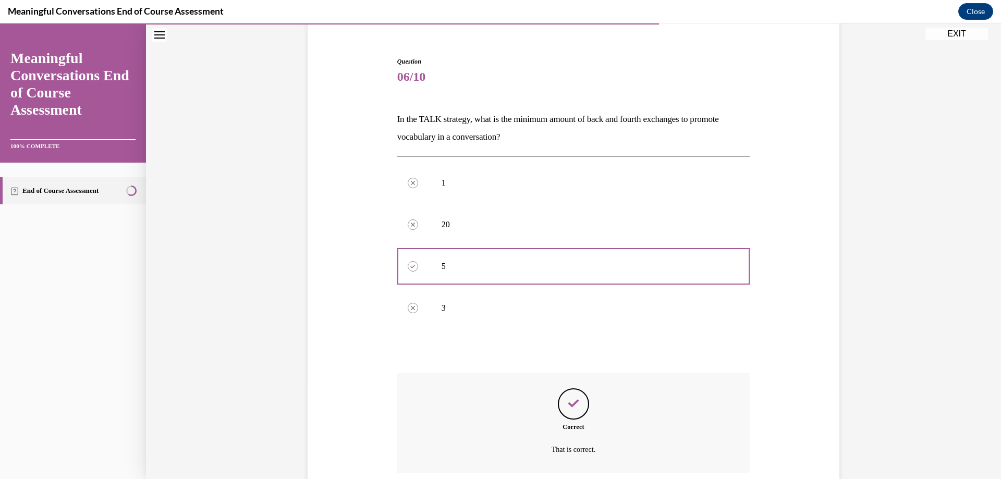
scroll to position [173, 0]
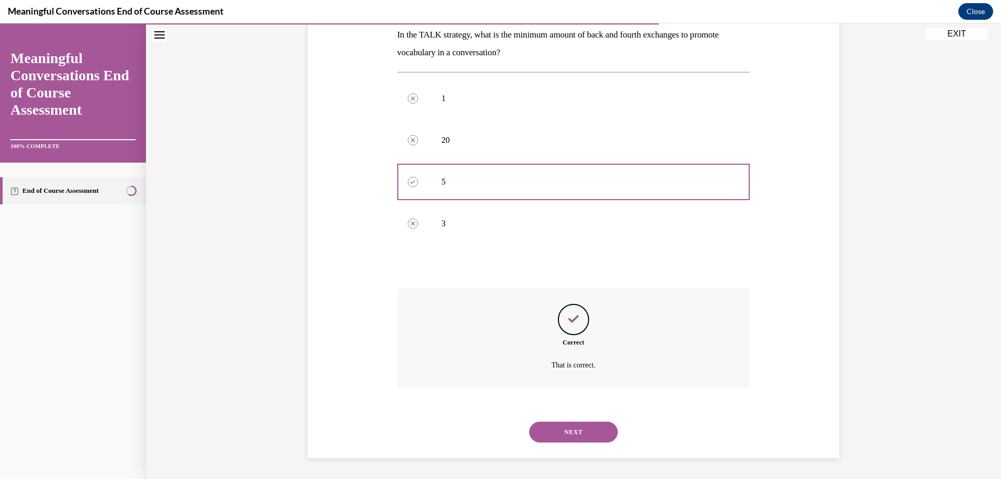
click at [566, 426] on button "NEXT" at bounding box center [573, 432] width 89 height 21
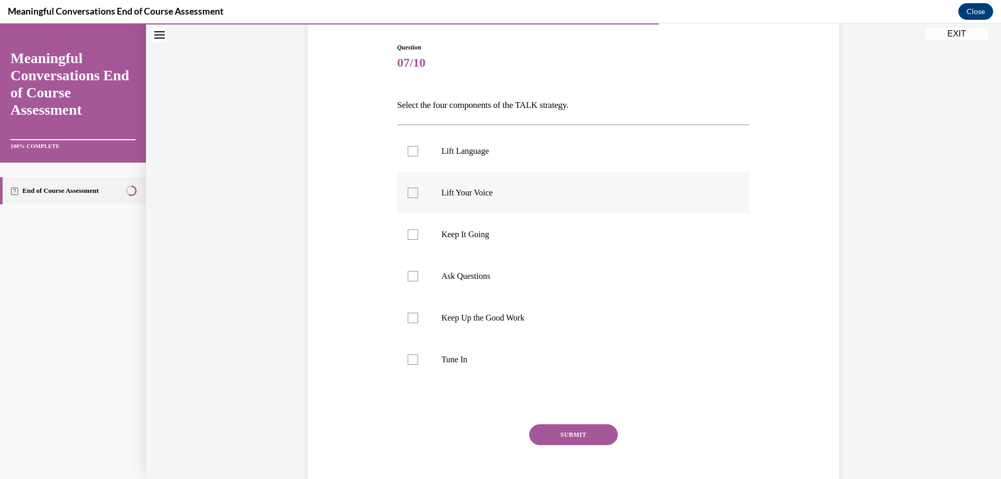
scroll to position [104, 0]
click at [408, 147] on div at bounding box center [413, 149] width 10 height 10
click at [408, 147] on input "Lift Language" at bounding box center [413, 149] width 10 height 10
checkbox input "true"
click at [408, 232] on div at bounding box center [413, 232] width 10 height 10
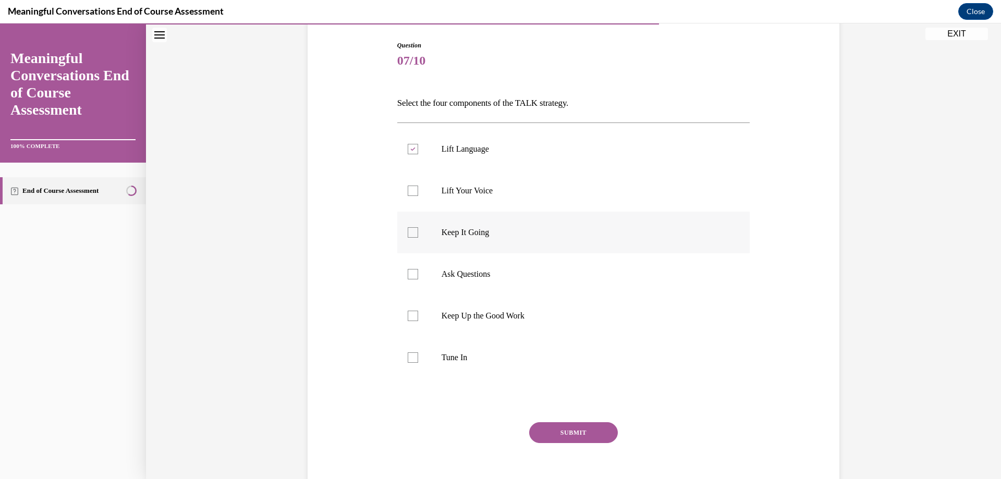
click at [408, 232] on input "Keep It Going" at bounding box center [413, 232] width 10 height 10
checkbox input "true"
click at [410, 276] on div at bounding box center [413, 274] width 10 height 10
click at [410, 276] on input "Ask Questions" at bounding box center [413, 274] width 10 height 10
checkbox input "true"
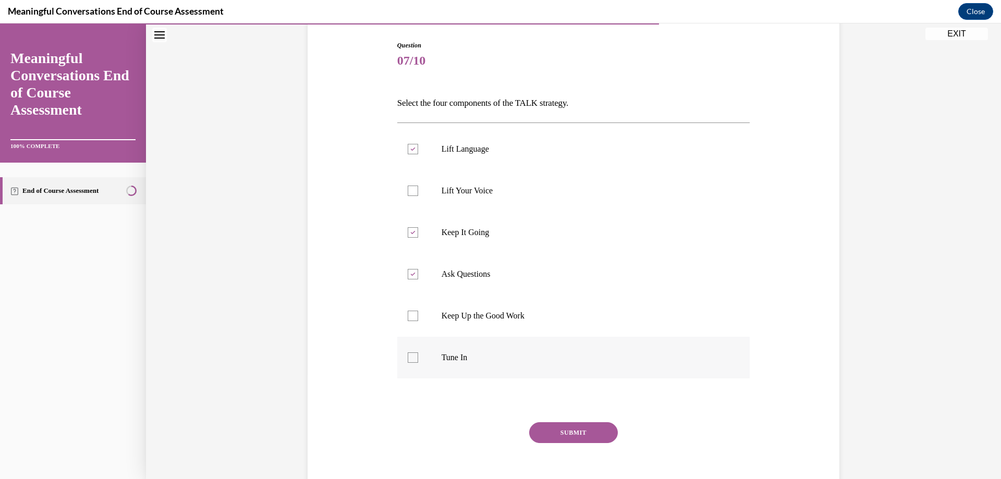
click at [409, 360] on div at bounding box center [413, 357] width 10 height 10
click at [409, 360] on input "Tune In" at bounding box center [413, 357] width 10 height 10
checkbox input "true"
click at [582, 435] on button "SUBMIT" at bounding box center [573, 432] width 89 height 21
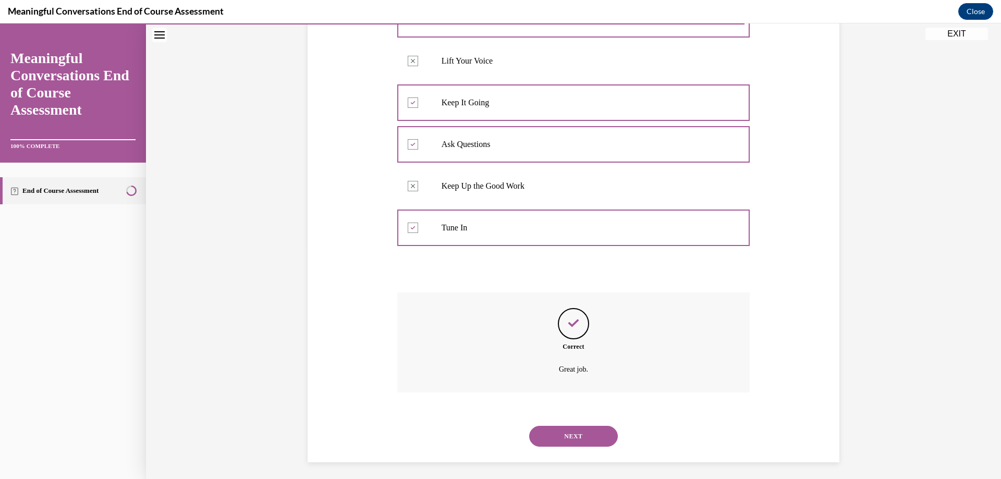
scroll to position [238, 0]
click at [582, 429] on button "NEXT" at bounding box center [573, 432] width 89 height 21
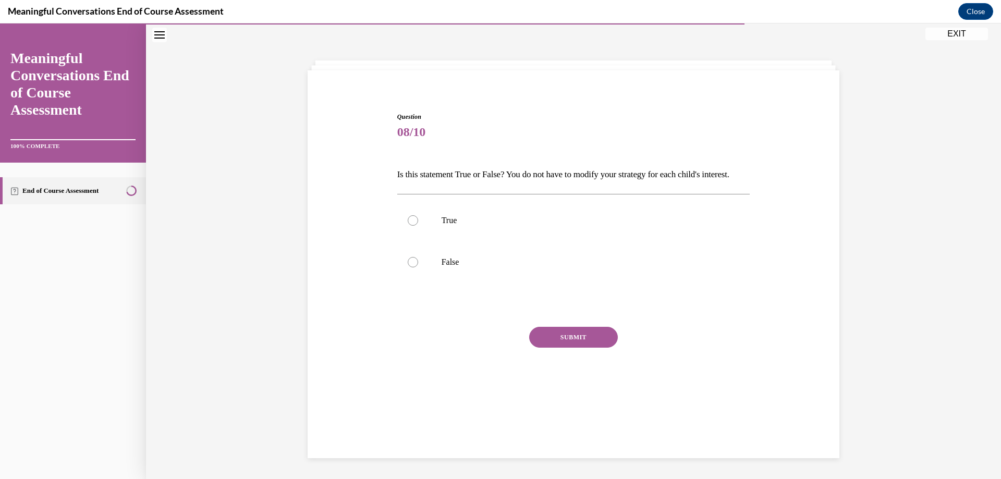
scroll to position [33, 0]
drag, startPoint x: 403, startPoint y: 282, endPoint x: 433, endPoint y: 299, distance: 34.3
click at [403, 282] on label "False" at bounding box center [573, 262] width 353 height 42
click at [408, 267] on input "False" at bounding box center [413, 262] width 10 height 10
radio input "true"
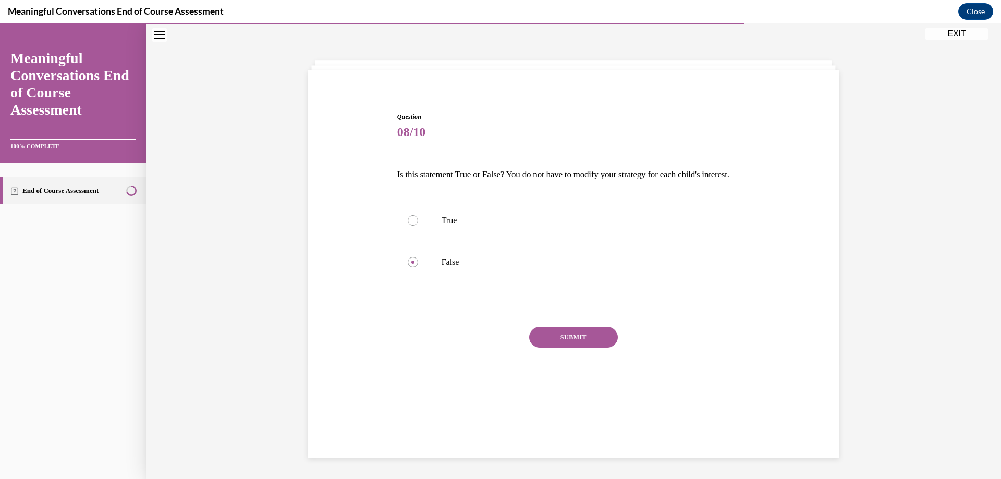
click at [601, 348] on button "SUBMIT" at bounding box center [573, 337] width 89 height 21
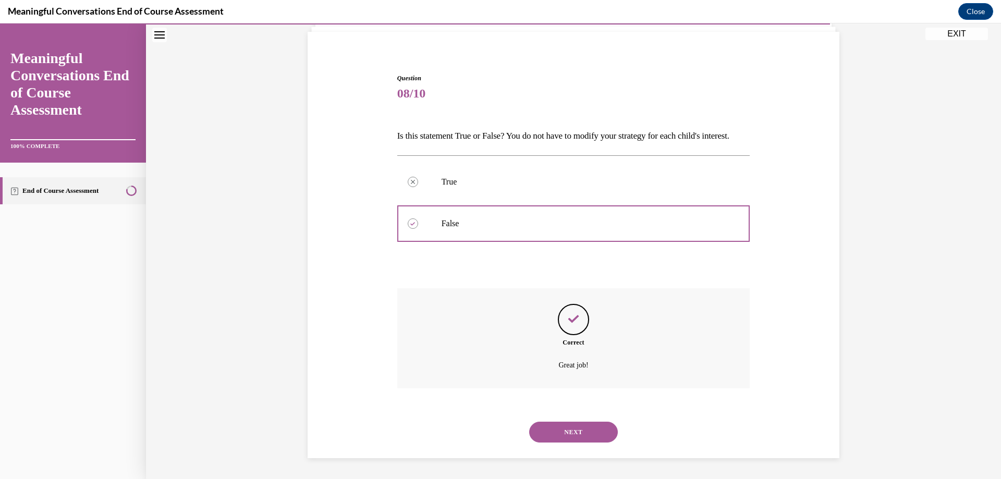
scroll to position [89, 0]
click at [542, 434] on button "NEXT" at bounding box center [573, 432] width 89 height 21
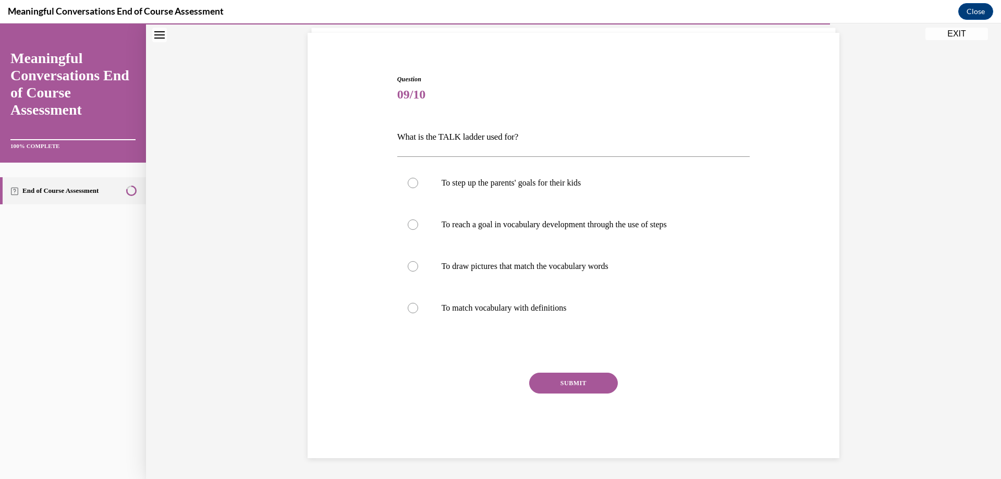
scroll to position [36, 0]
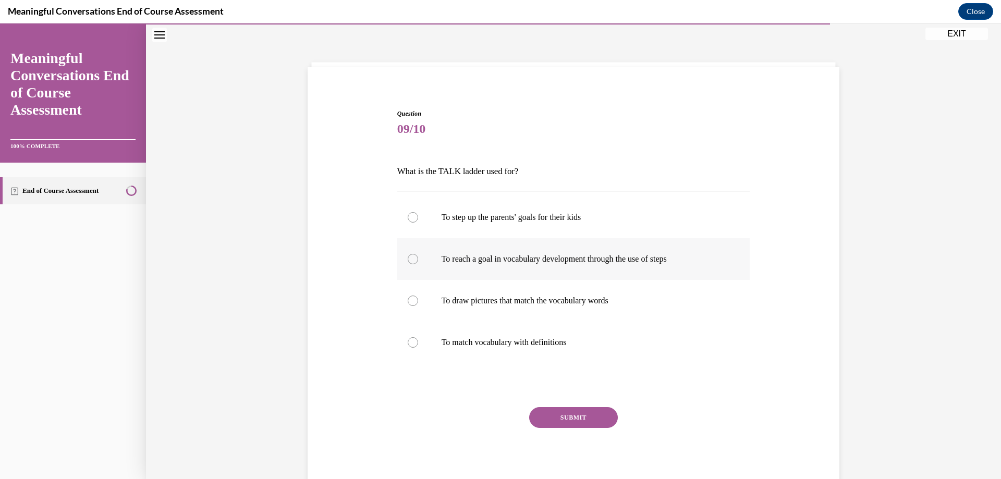
click at [408, 259] on div at bounding box center [413, 259] width 10 height 10
click at [408, 259] on input "To reach a goal in vocabulary development through the use of steps" at bounding box center [413, 259] width 10 height 10
radio input "true"
click at [579, 420] on button "SUBMIT" at bounding box center [573, 417] width 89 height 21
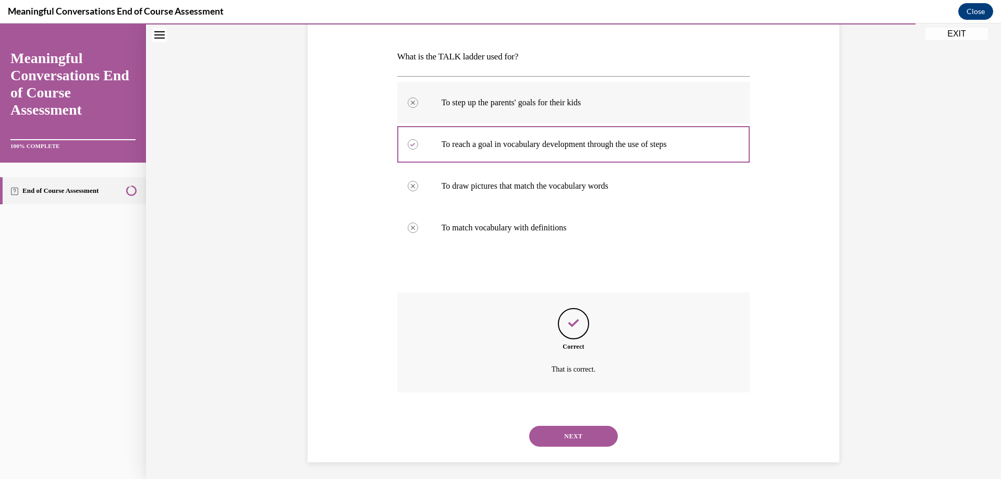
scroll to position [155, 0]
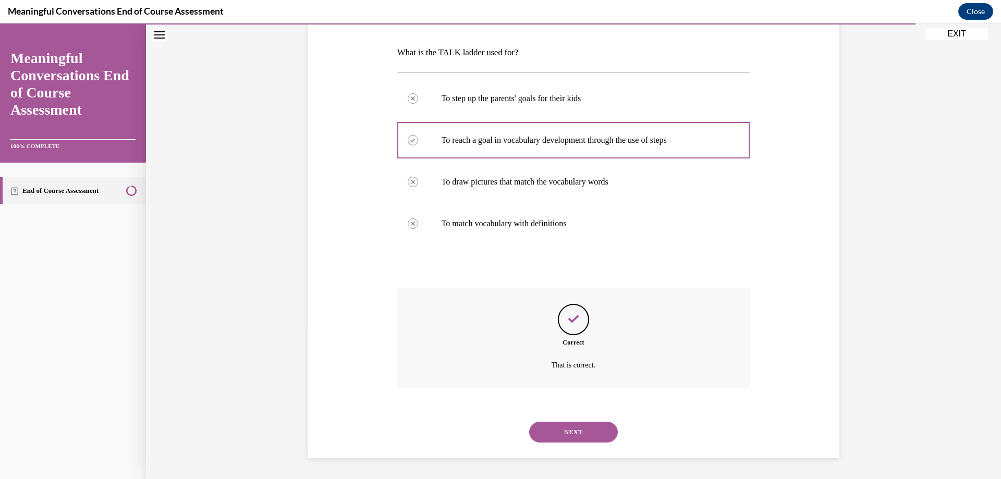
click at [558, 435] on button "NEXT" at bounding box center [573, 432] width 89 height 21
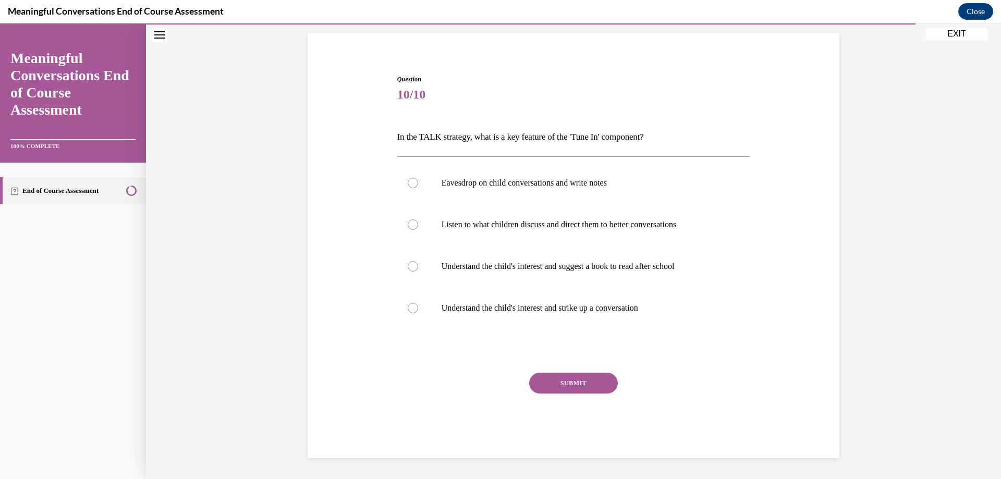
scroll to position [70, 0]
click at [410, 185] on div at bounding box center [413, 183] width 10 height 10
click at [410, 185] on input "Eavesdrop on child conversations and write notes" at bounding box center [413, 183] width 10 height 10
radio input "true"
click at [579, 384] on button "SUBMIT" at bounding box center [573, 383] width 89 height 21
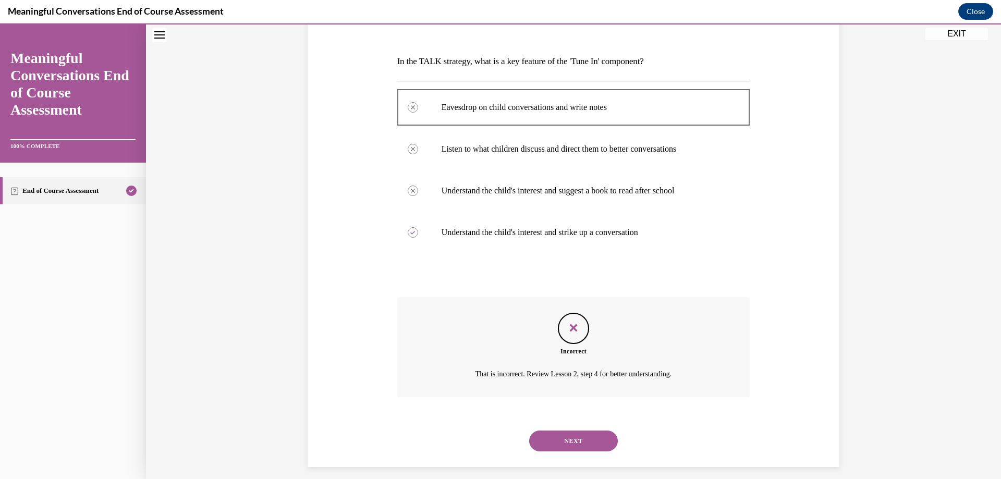
scroll to position [155, 0]
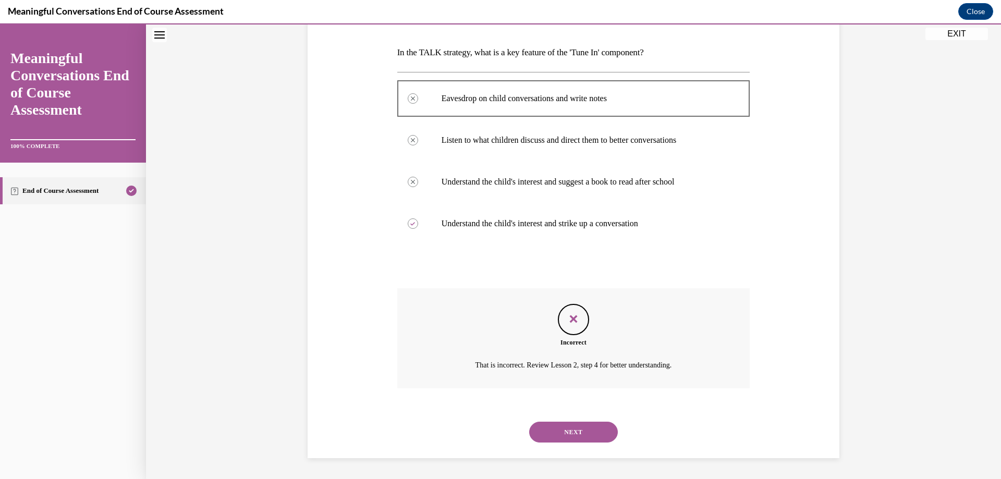
click at [602, 437] on button "NEXT" at bounding box center [573, 432] width 89 height 21
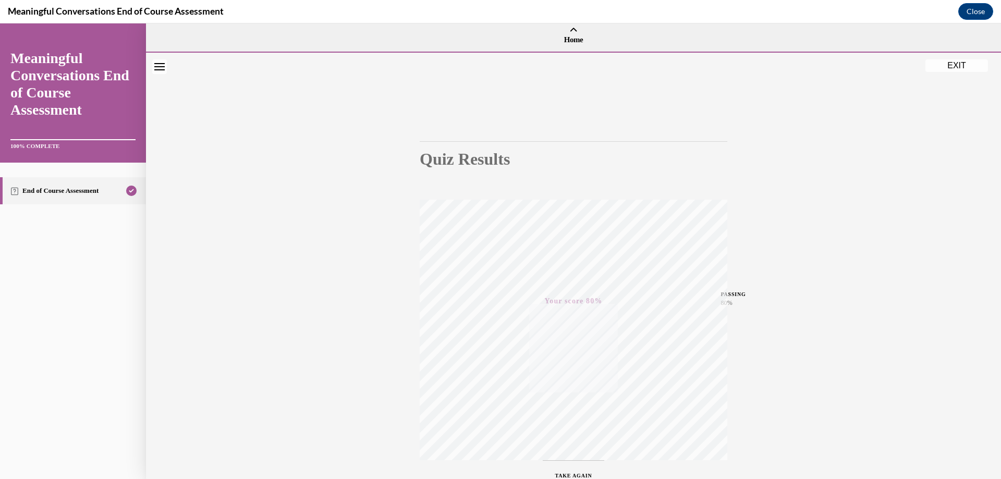
scroll to position [0, 0]
click at [959, 63] on button "EXIT" at bounding box center [957, 65] width 63 height 13
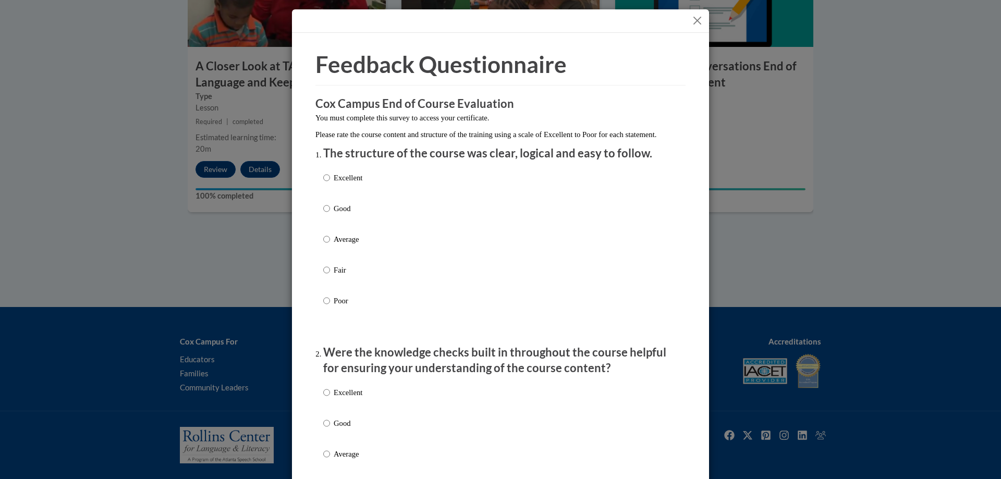
click at [694, 20] on button "Close" at bounding box center [697, 20] width 13 height 13
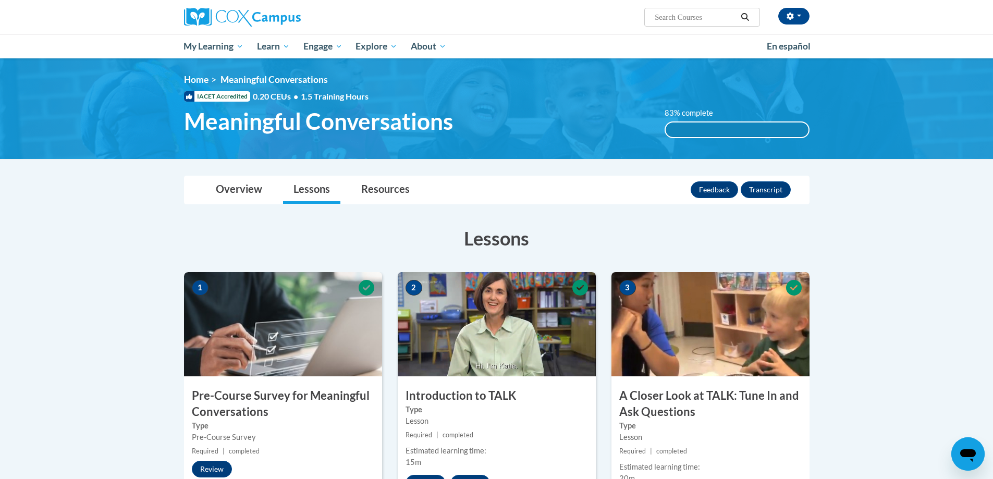
click at [770, 121] on div "83% complete 83% complete 0.001%" at bounding box center [737, 122] width 161 height 31
click at [708, 121] on div "83% complete 0.001%" at bounding box center [737, 129] width 145 height 17
click at [725, 191] on button "Feedback" at bounding box center [714, 189] width 47 height 17
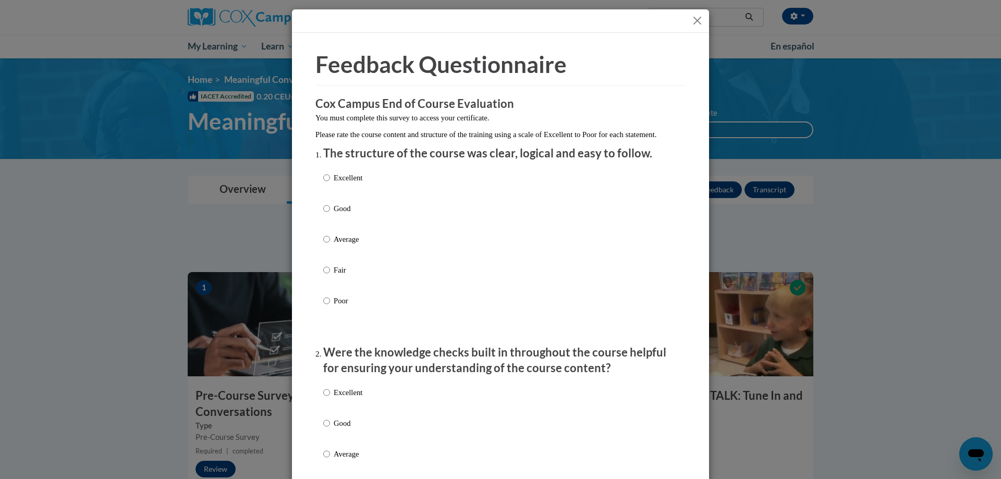
click at [334, 184] on p "Excellent" at bounding box center [348, 177] width 29 height 11
click at [330, 184] on input "Excellent" at bounding box center [326, 177] width 7 height 11
radio input "true"
drag, startPoint x: 335, startPoint y: 399, endPoint x: 334, endPoint y: 405, distance: 5.2
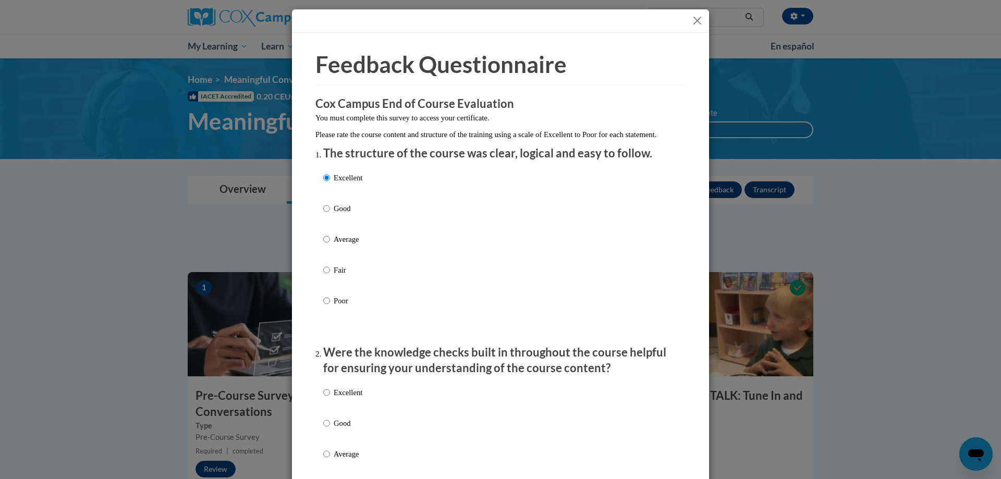
click at [334, 398] on p "Excellent" at bounding box center [348, 392] width 29 height 11
click at [330, 398] on input "Excellent" at bounding box center [326, 392] width 7 height 11
radio input "true"
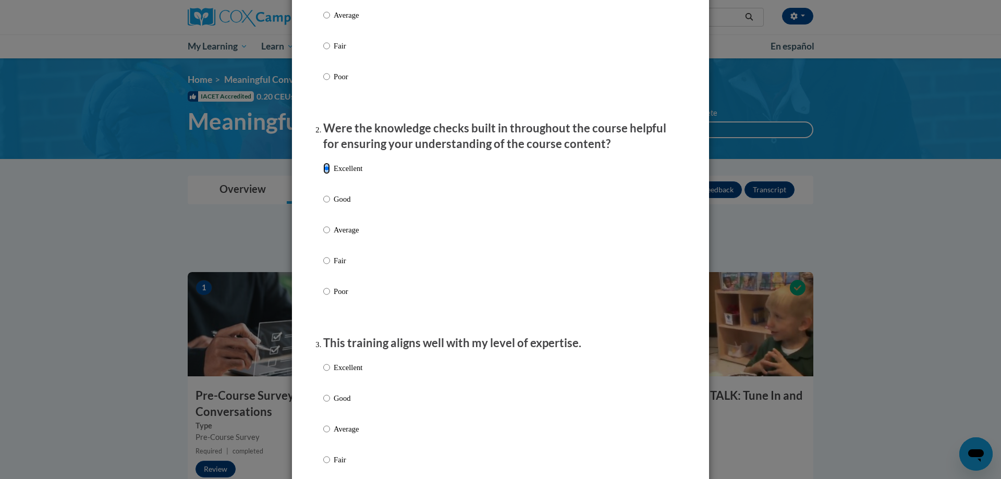
scroll to position [365, 0]
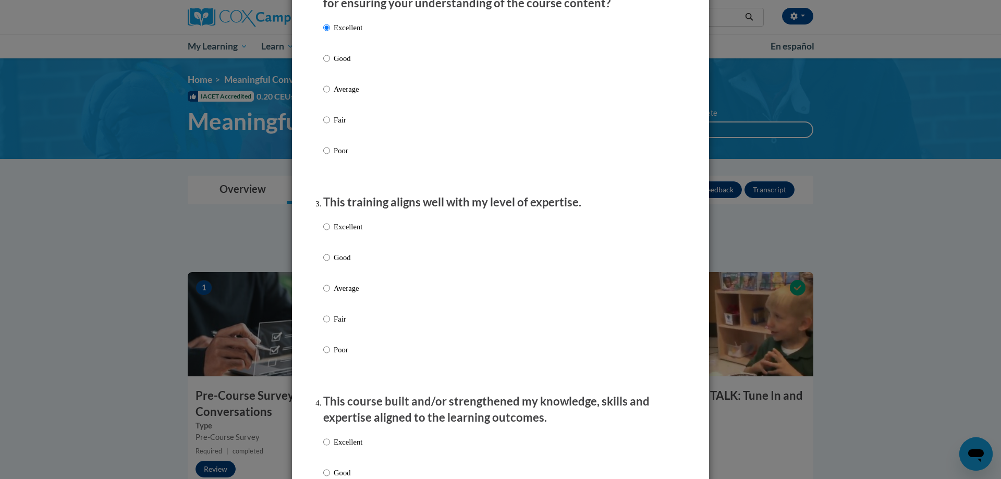
click at [347, 233] on p "Excellent" at bounding box center [348, 226] width 29 height 11
click at [330, 233] on input "Excellent" at bounding box center [326, 226] width 7 height 11
radio input "true"
click at [334, 448] on p "Excellent" at bounding box center [348, 441] width 29 height 11
click at [330, 448] on input "Excellent" at bounding box center [326, 441] width 7 height 11
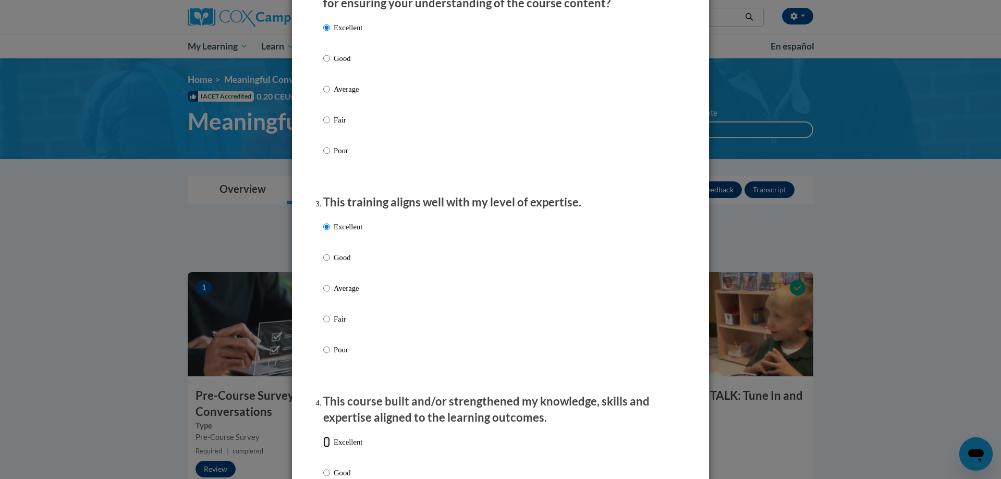
radio input "true"
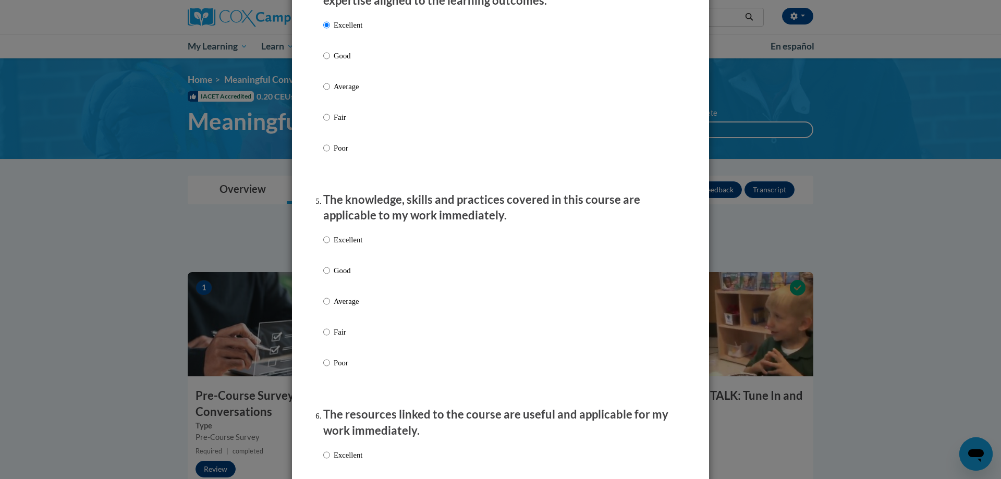
click at [357, 246] on p "Excellent" at bounding box center [348, 239] width 29 height 11
click at [330, 246] on input "Excellent" at bounding box center [326, 239] width 7 height 11
radio input "true"
click at [346, 461] on p "Excellent" at bounding box center [348, 454] width 29 height 11
click at [330, 461] on input "Excellent" at bounding box center [326, 454] width 7 height 11
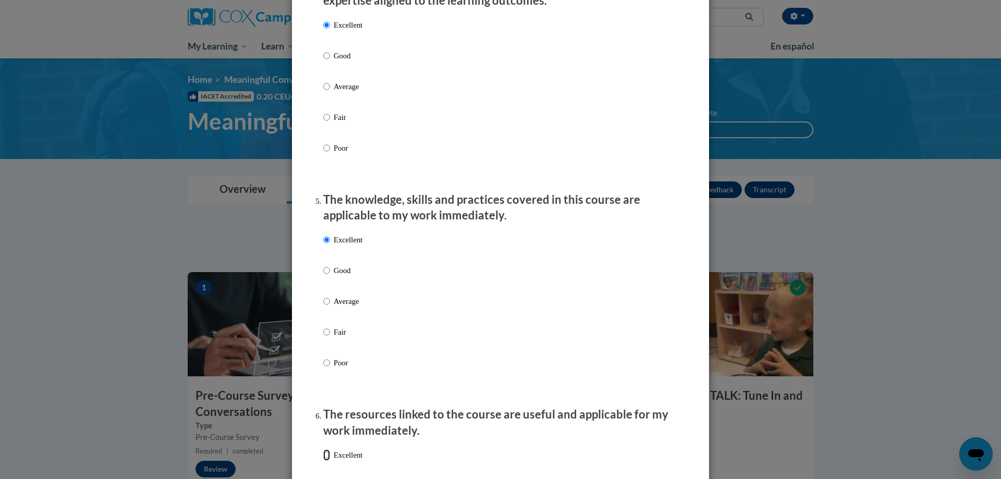
radio input "true"
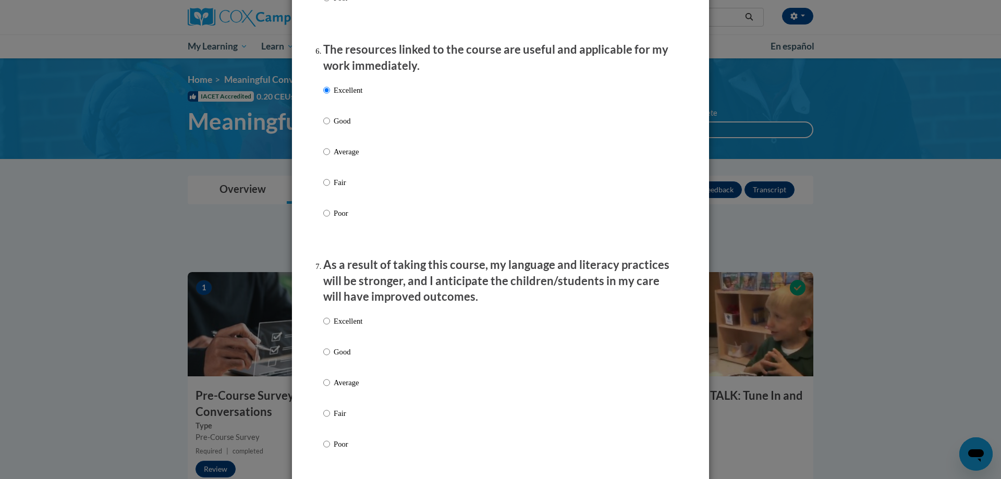
click at [351, 327] on p "Excellent" at bounding box center [348, 320] width 29 height 11
click at [330, 327] on input "Excellent" at bounding box center [326, 320] width 7 height 11
radio input "true"
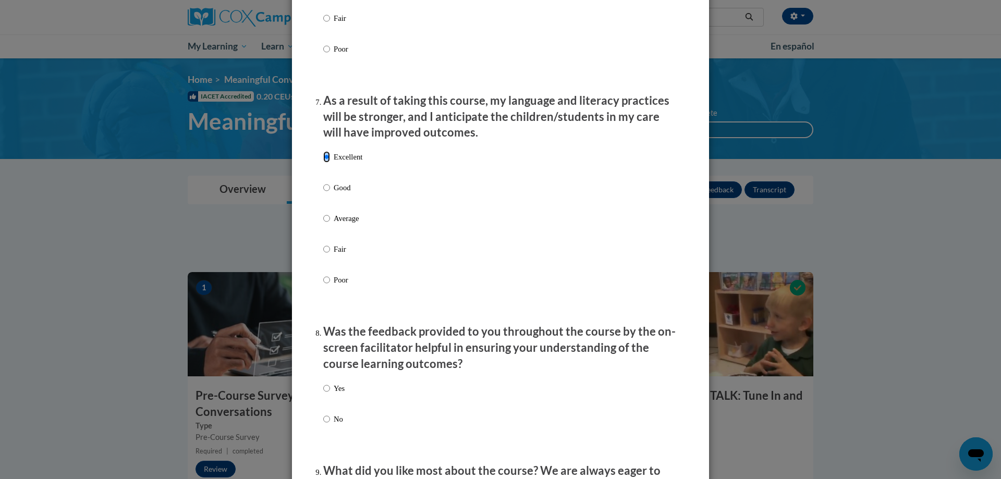
scroll to position [1512, 0]
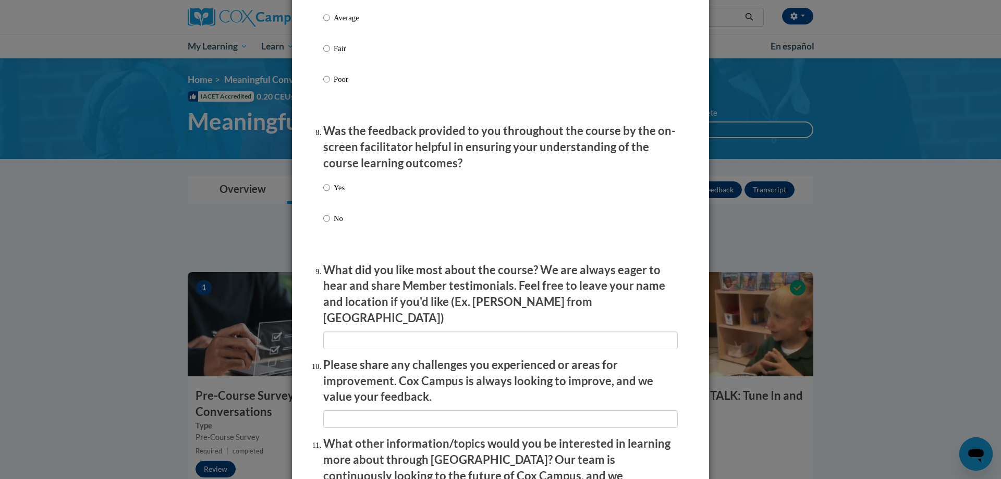
click at [335, 188] on div "Yes No" at bounding box center [333, 211] width 21 height 69
click at [335, 193] on p "Yes" at bounding box center [339, 187] width 11 height 11
click at [330, 193] on input "Yes" at bounding box center [326, 187] width 7 height 11
radio input "true"
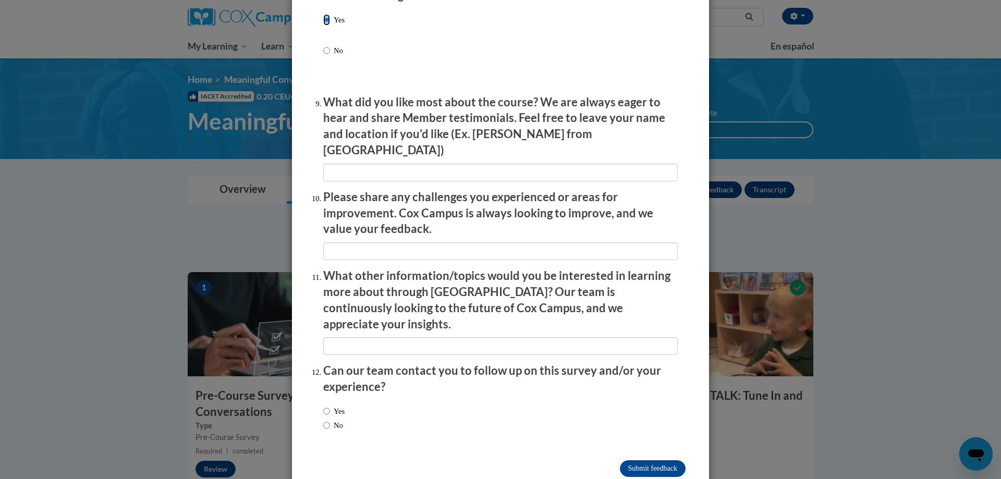
scroll to position [1687, 0]
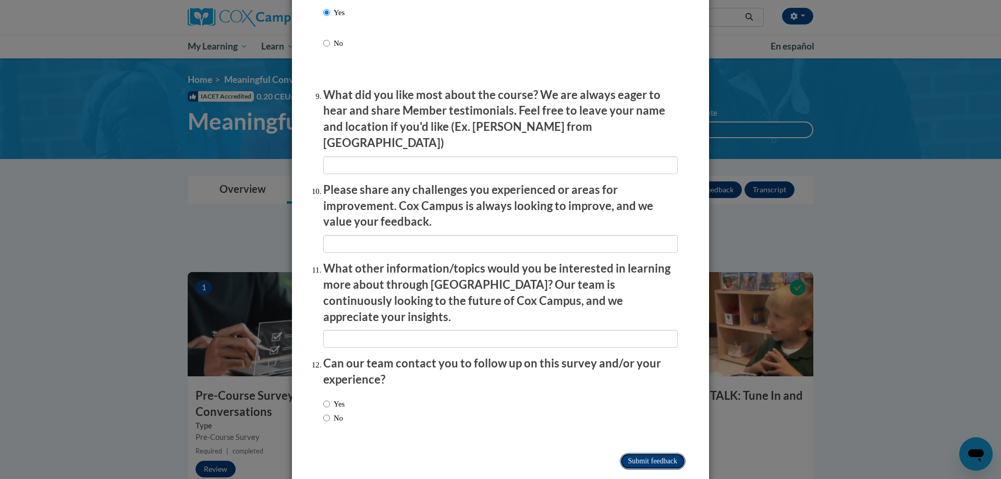
click at [645, 453] on input "Submit feedback" at bounding box center [653, 461] width 66 height 17
